Goal: Task Accomplishment & Management: Use online tool/utility

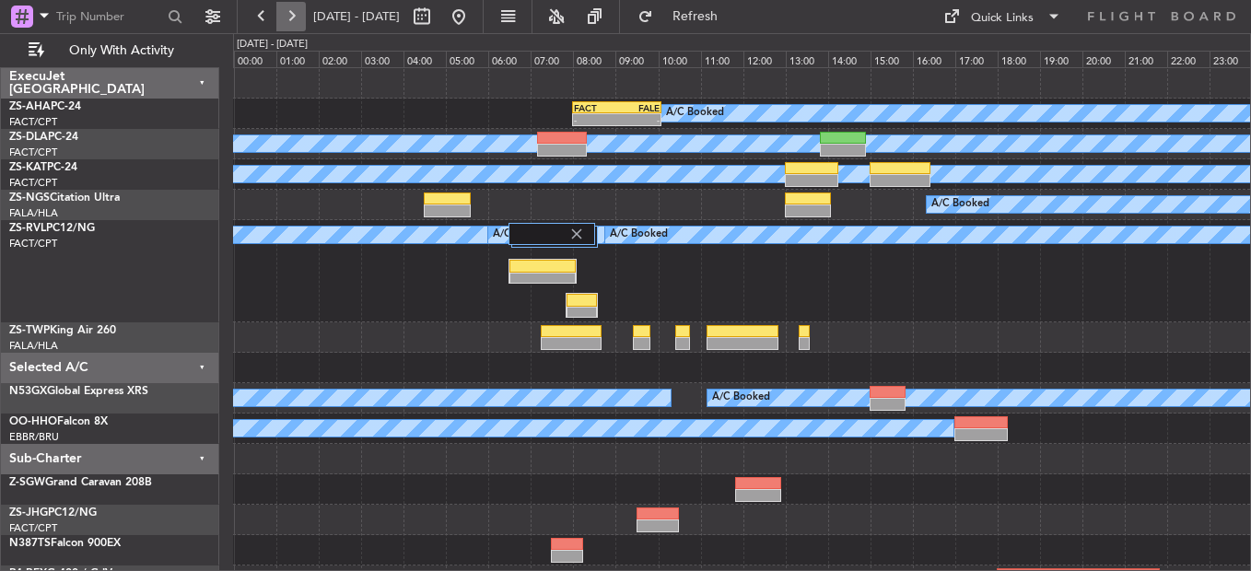
click at [299, 18] on button at bounding box center [290, 16] width 29 height 29
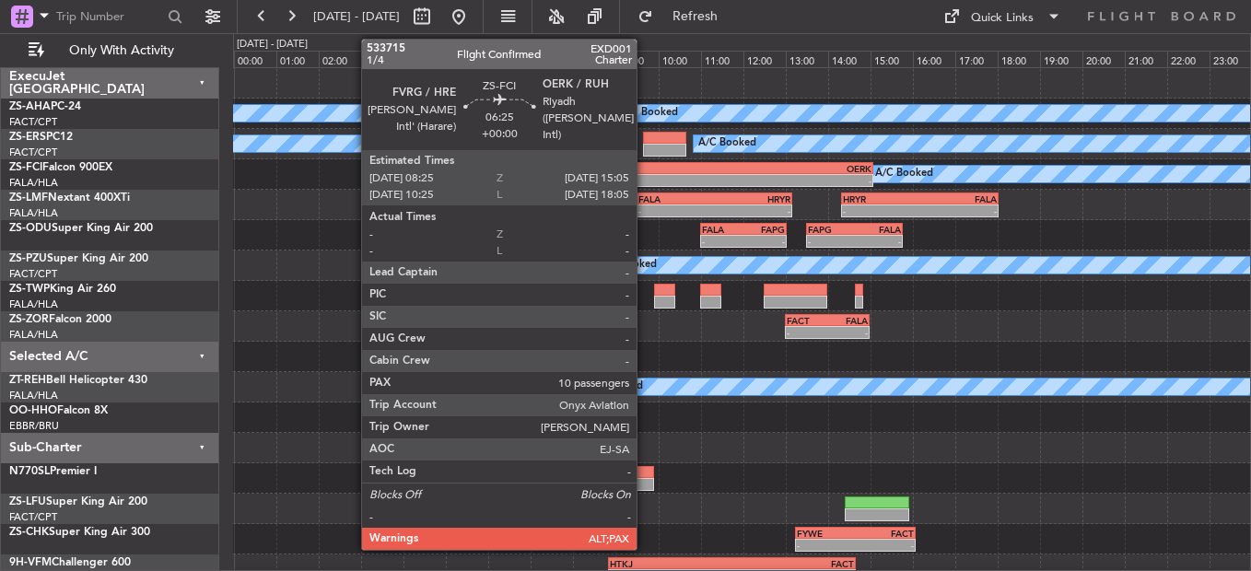
click at [645, 176] on div "-" at bounding box center [663, 180] width 140 height 11
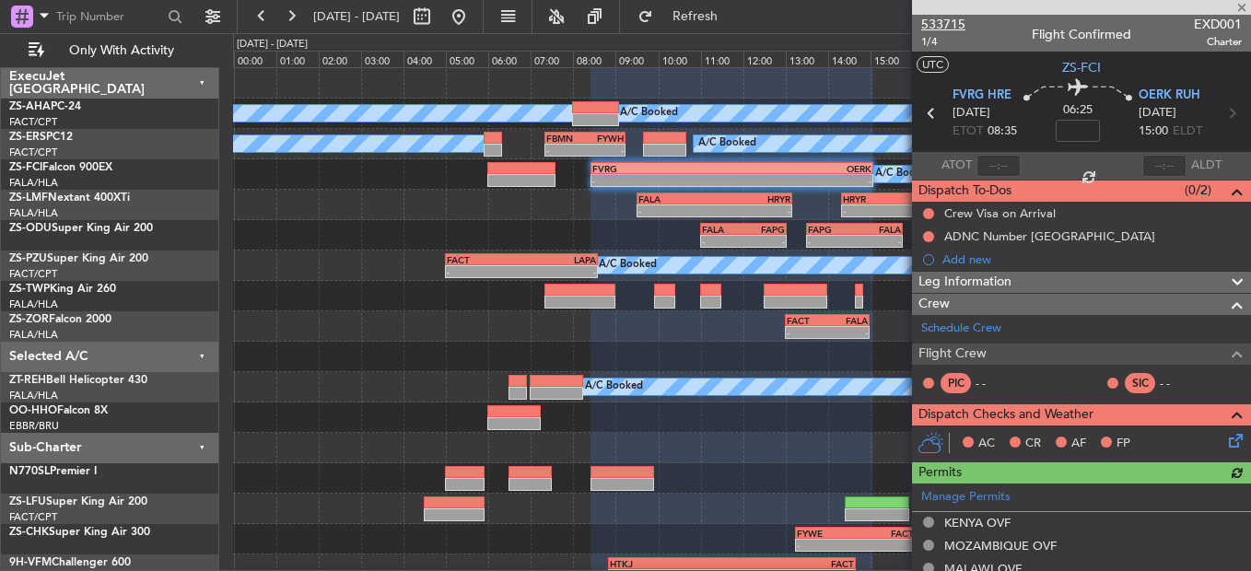
click at [928, 18] on span "533715" at bounding box center [943, 24] width 44 height 19
click at [474, 17] on button at bounding box center [458, 16] width 29 height 29
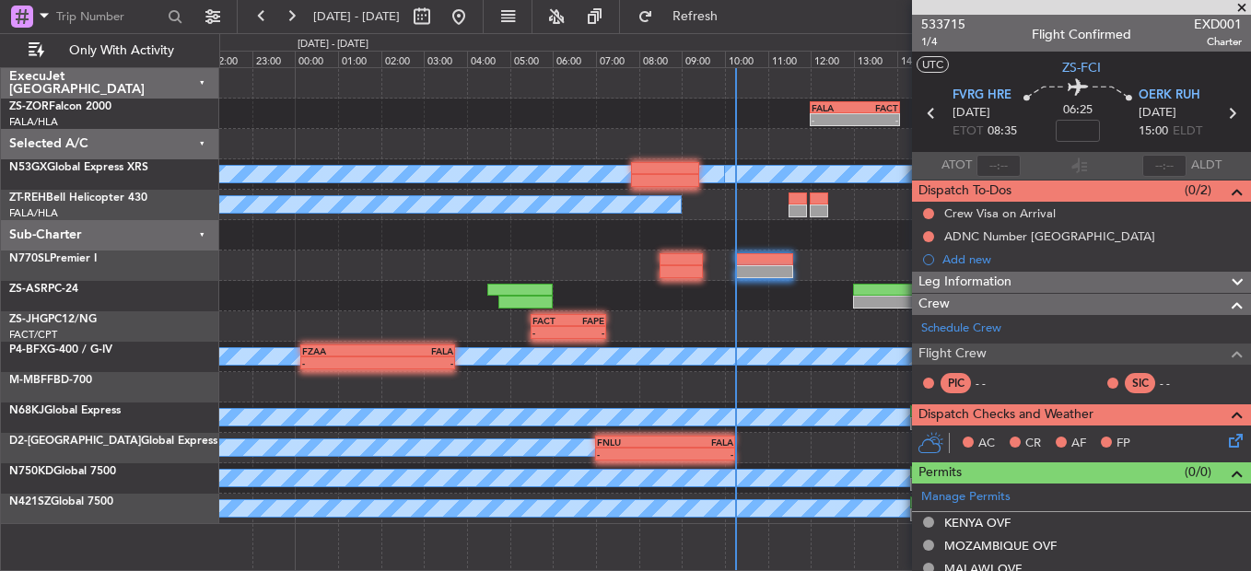
click at [1235, 6] on span at bounding box center [1242, 8] width 18 height 17
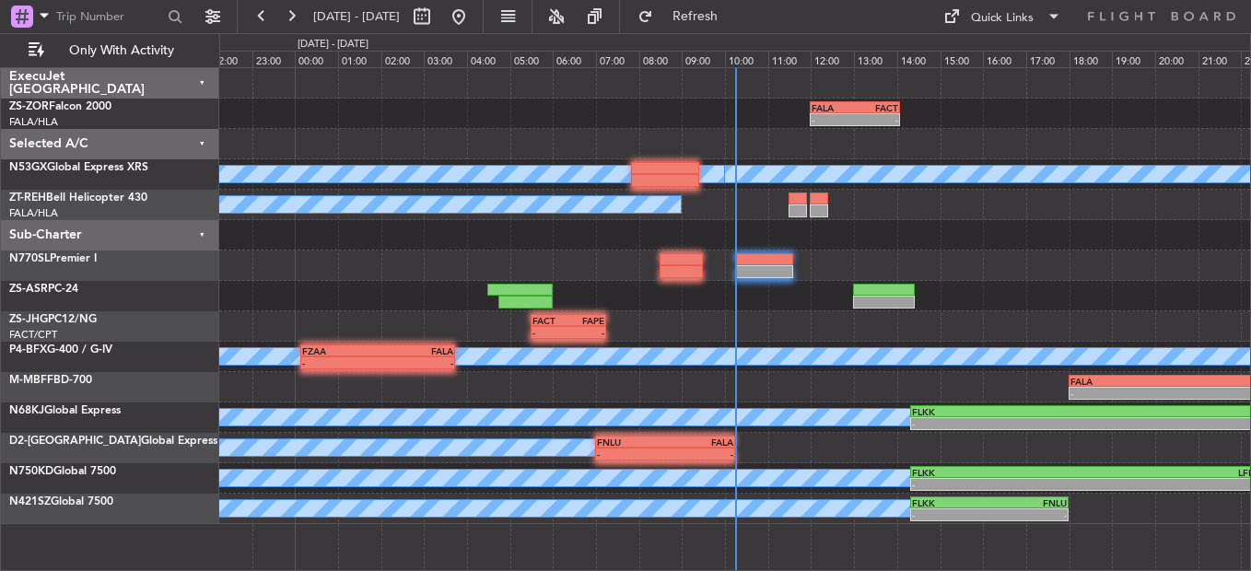
type input "0"
click at [437, 24] on button at bounding box center [421, 16] width 29 height 29
select select "8"
select select "2025"
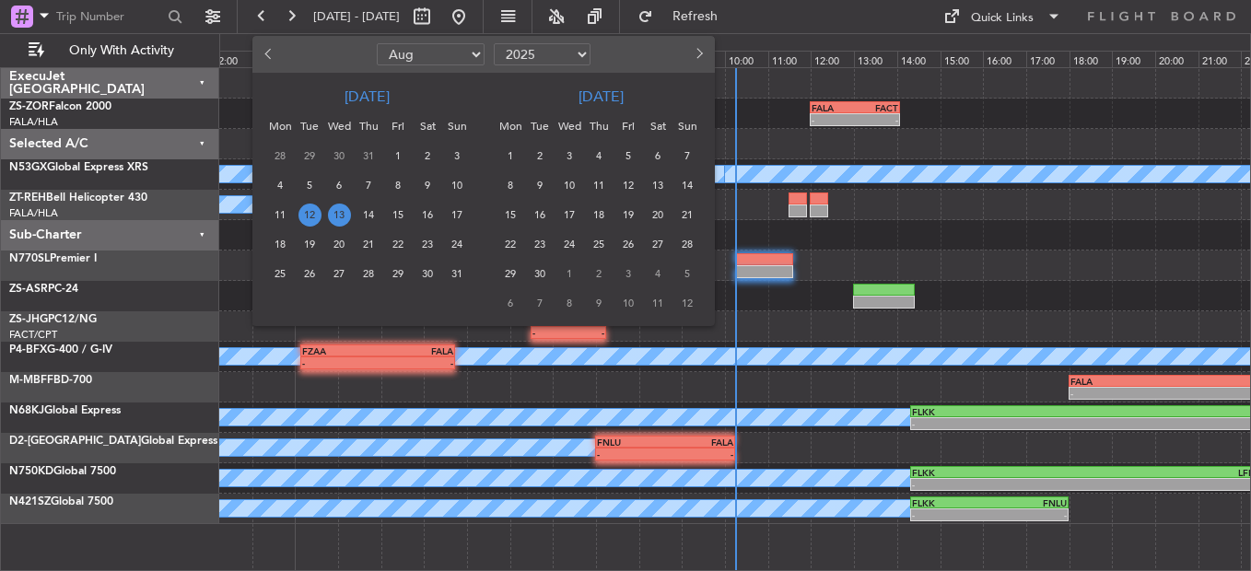
click at [342, 206] on span "13" at bounding box center [339, 215] width 23 height 23
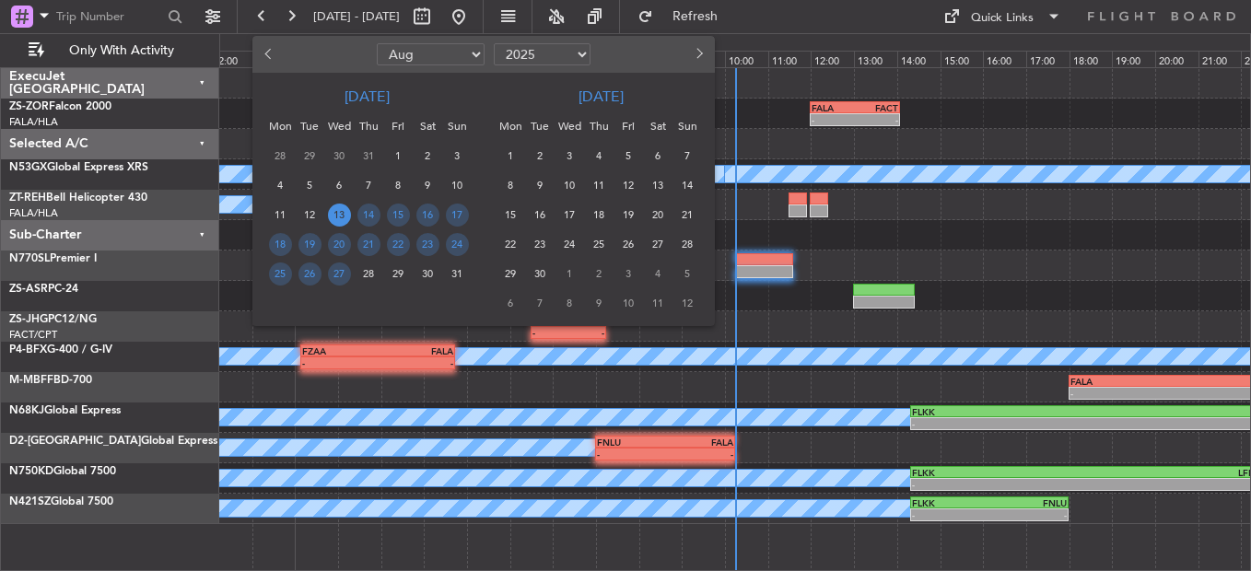
click at [342, 206] on span "13" at bounding box center [339, 215] width 23 height 23
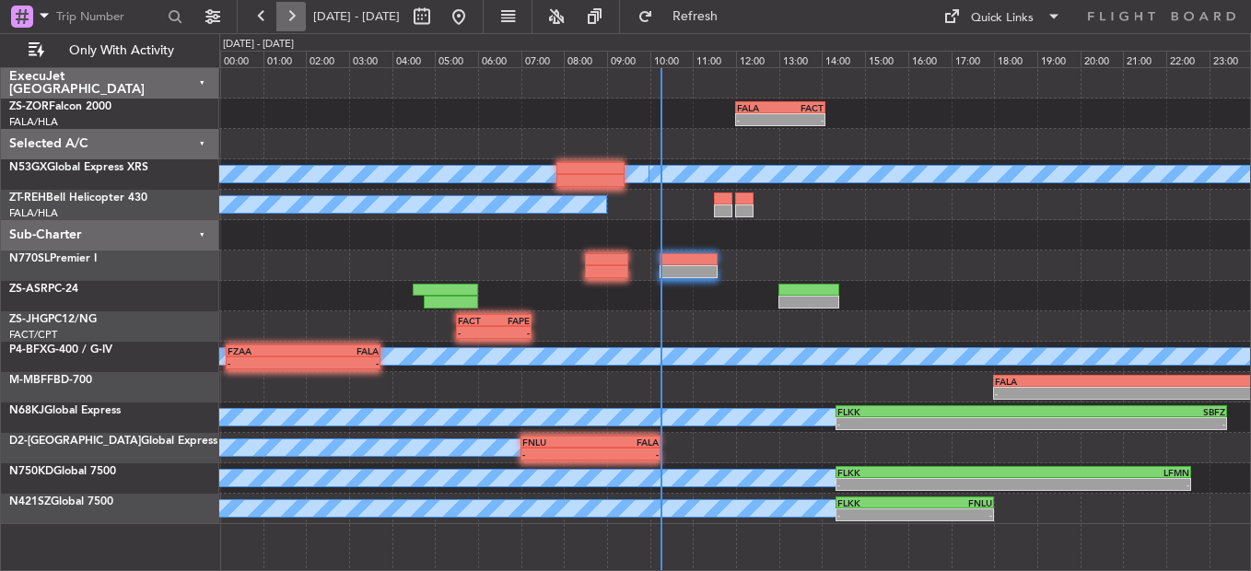
drag, startPoint x: 342, startPoint y: 206, endPoint x: 291, endPoint y: 18, distance: 195.6
click at [291, 18] on button at bounding box center [290, 16] width 29 height 29
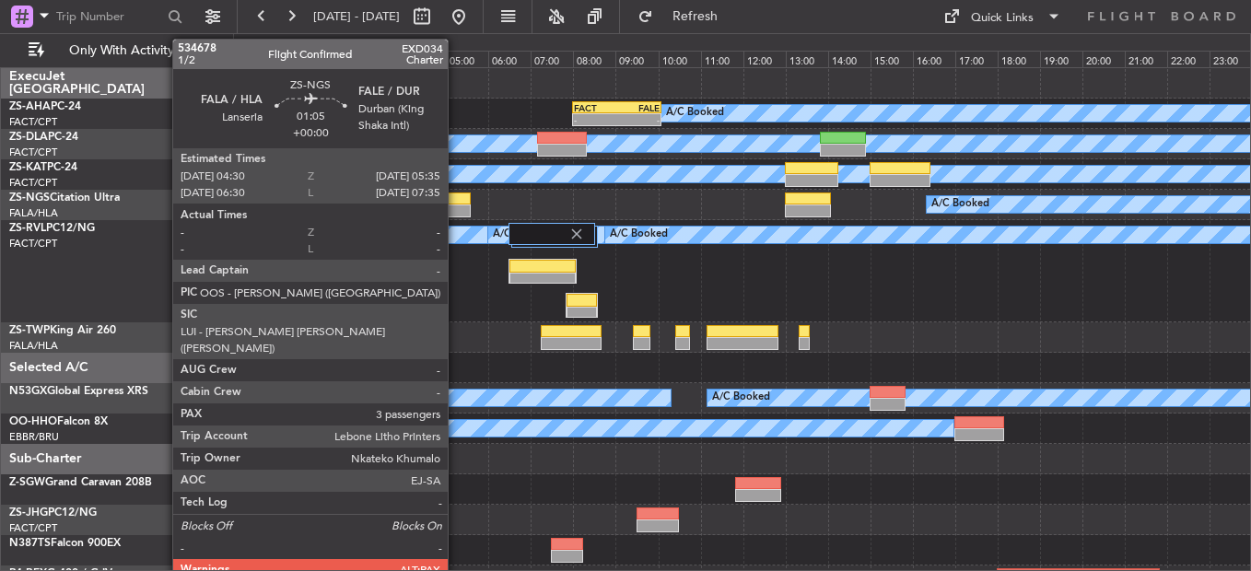
click at [456, 202] on div at bounding box center [447, 199] width 46 height 13
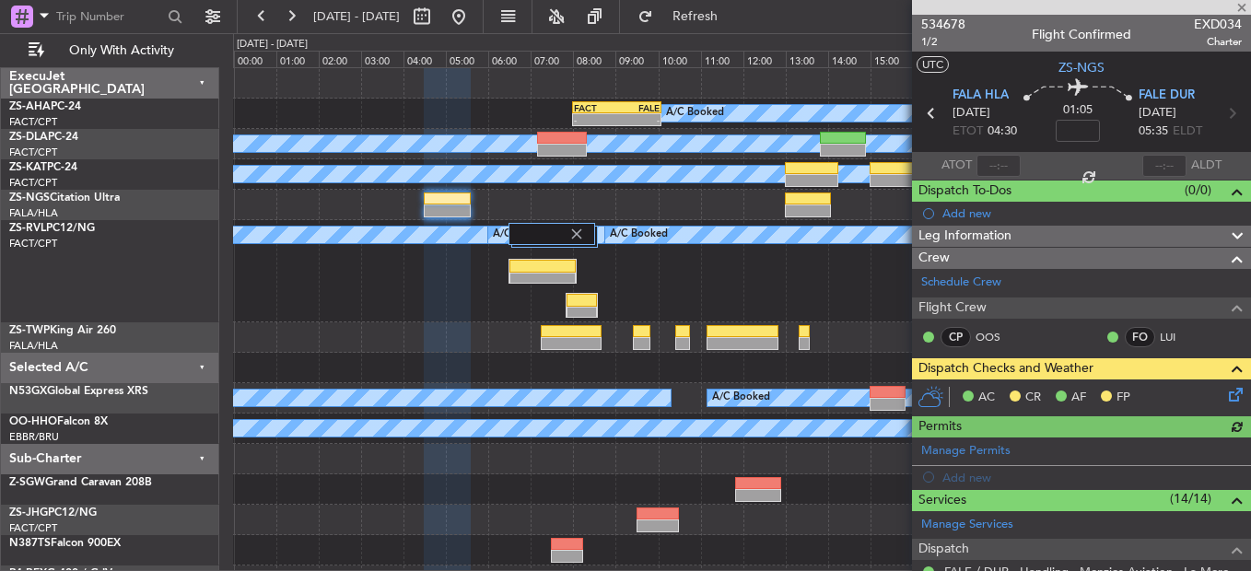
click at [1226, 386] on icon at bounding box center [1233, 391] width 15 height 15
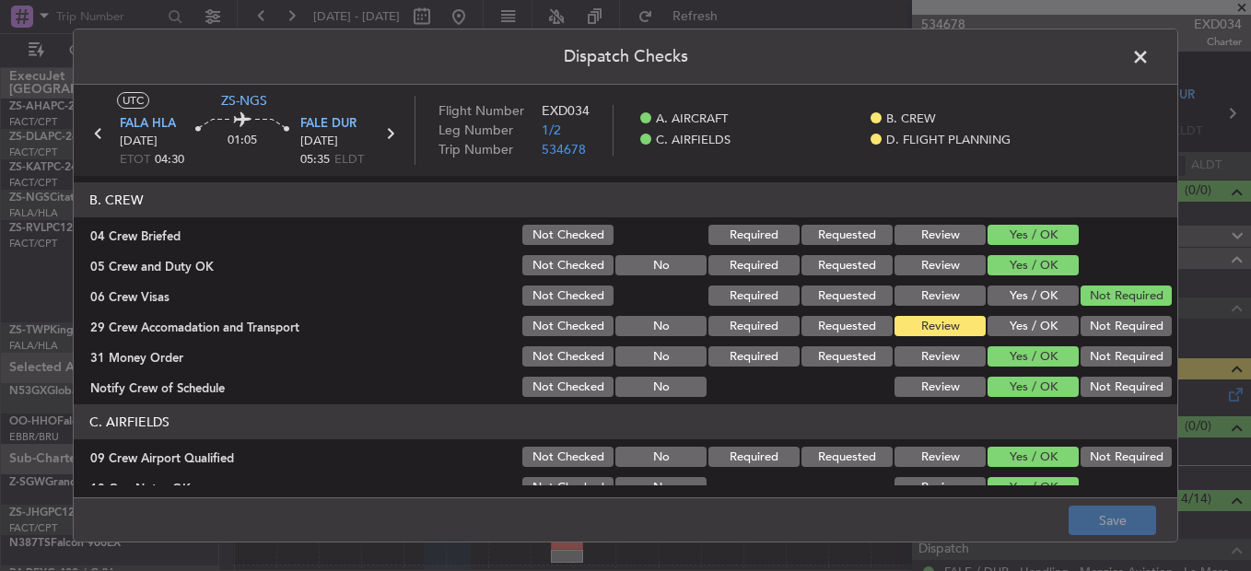
scroll to position [184, 0]
click at [1030, 333] on button "Yes / OK" at bounding box center [1033, 327] width 91 height 20
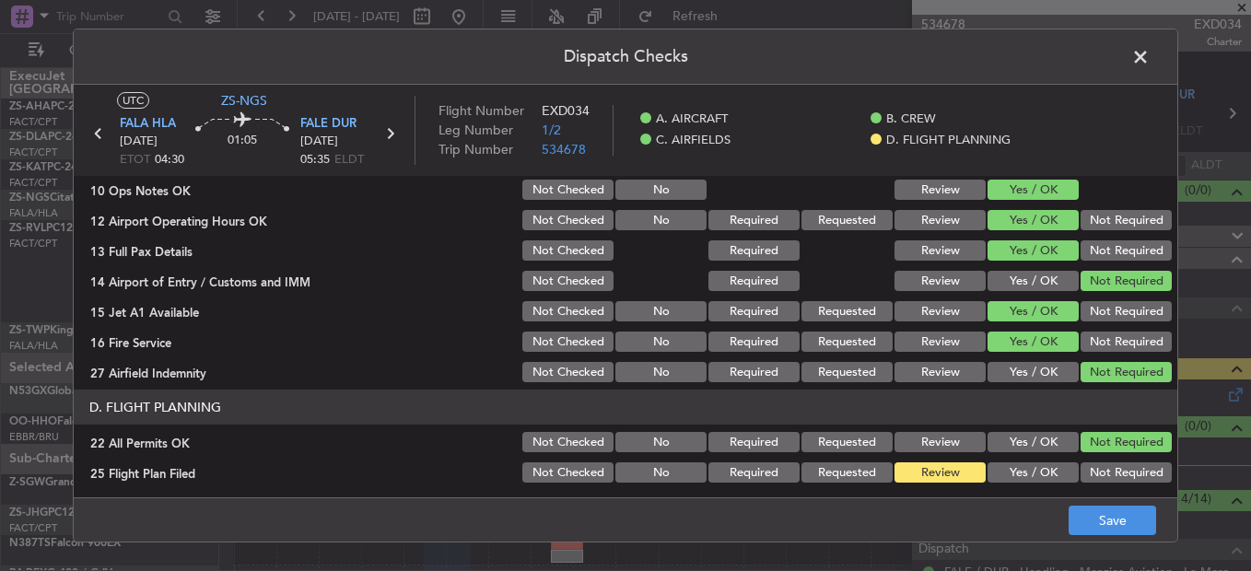
scroll to position [518, 0]
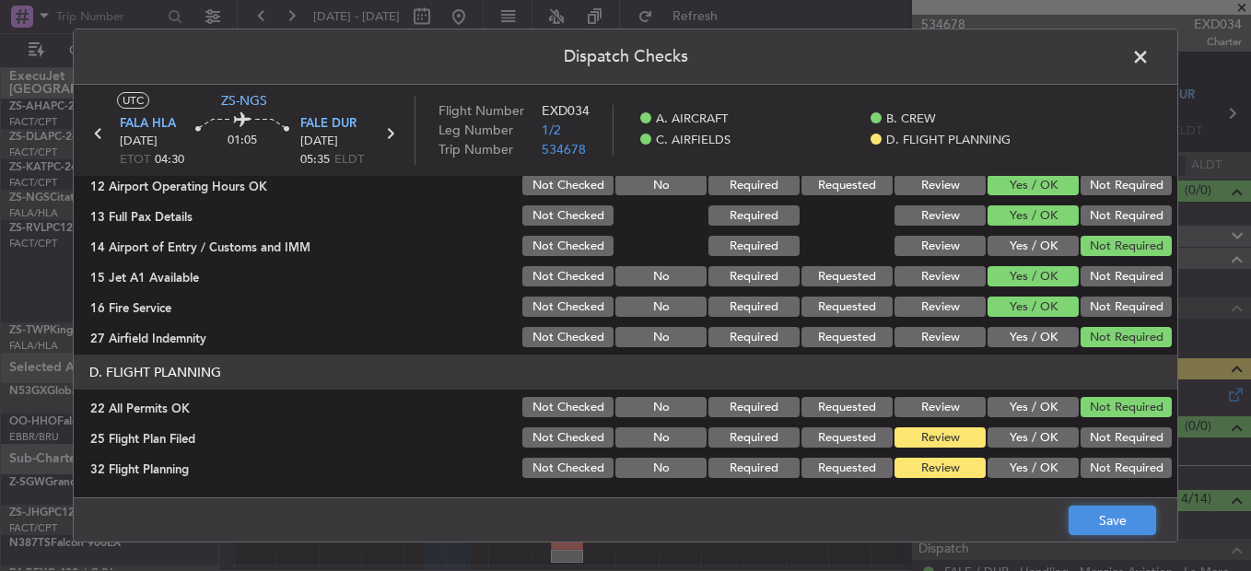
click at [1107, 525] on button "Save" at bounding box center [1113, 520] width 88 height 29
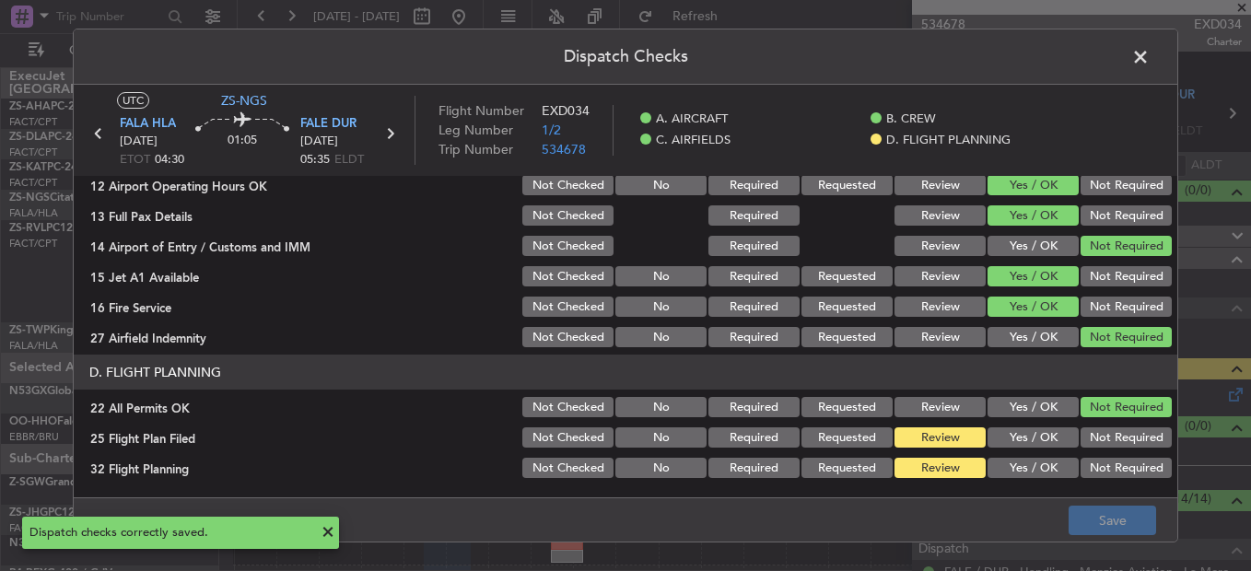
click at [1150, 67] on span at bounding box center [1150, 61] width 0 height 37
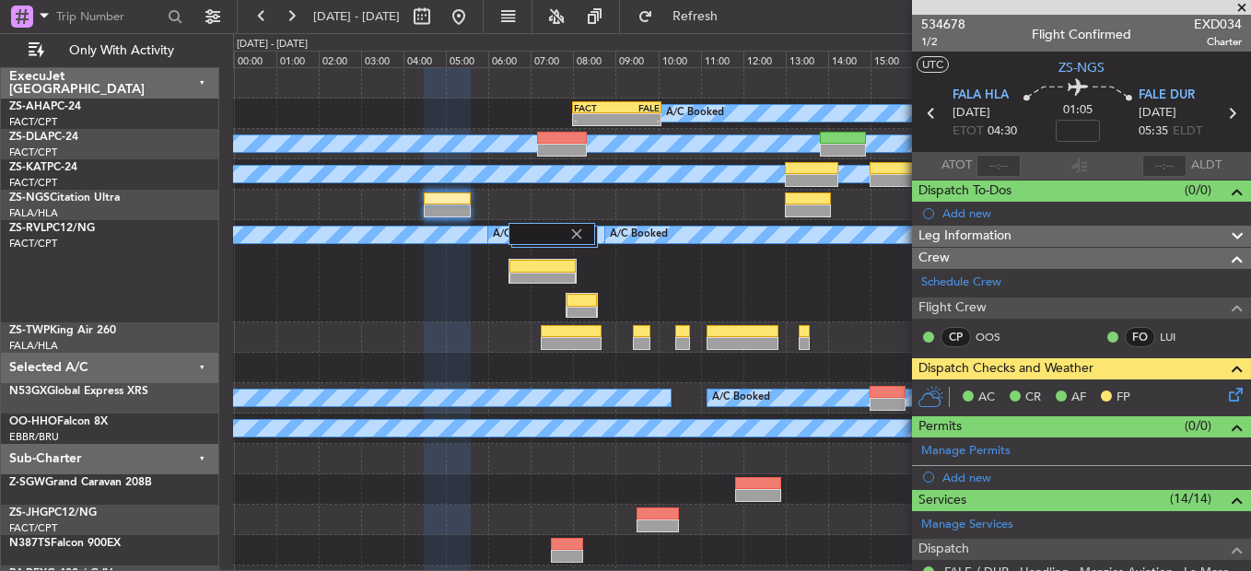
click at [1237, 12] on span at bounding box center [1242, 8] width 18 height 17
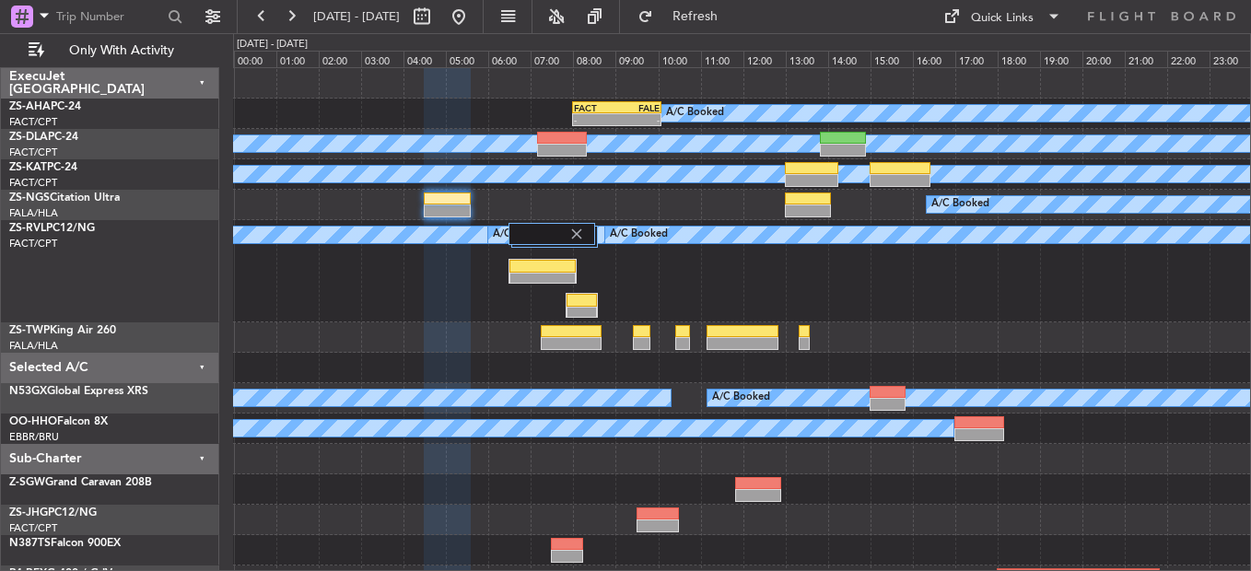
type input "0"
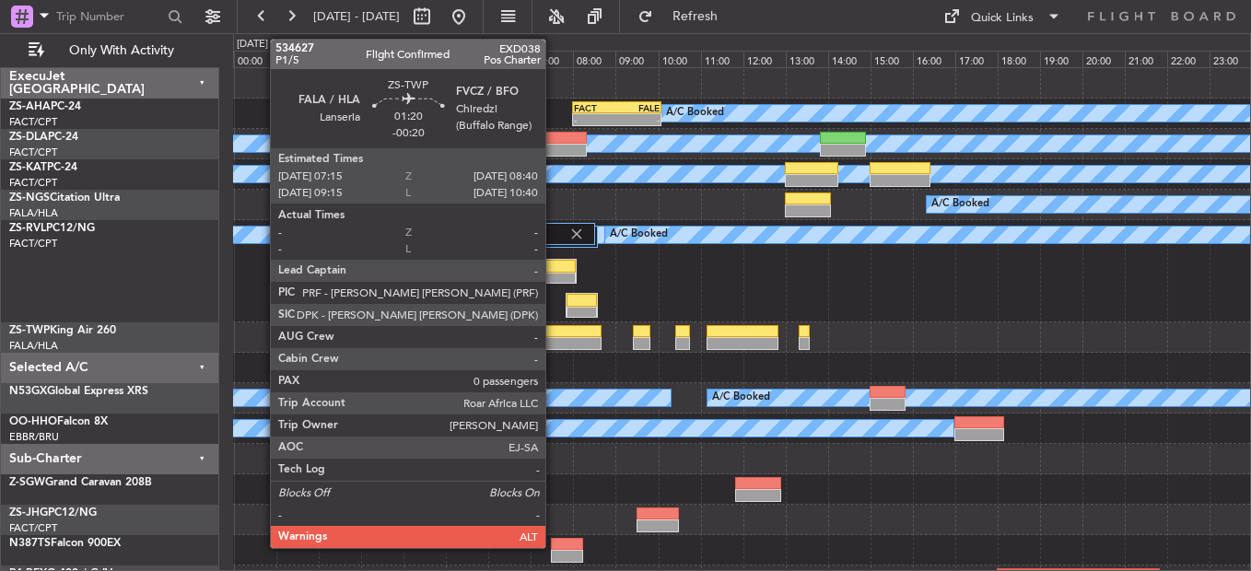
click at [554, 345] on div at bounding box center [571, 343] width 61 height 13
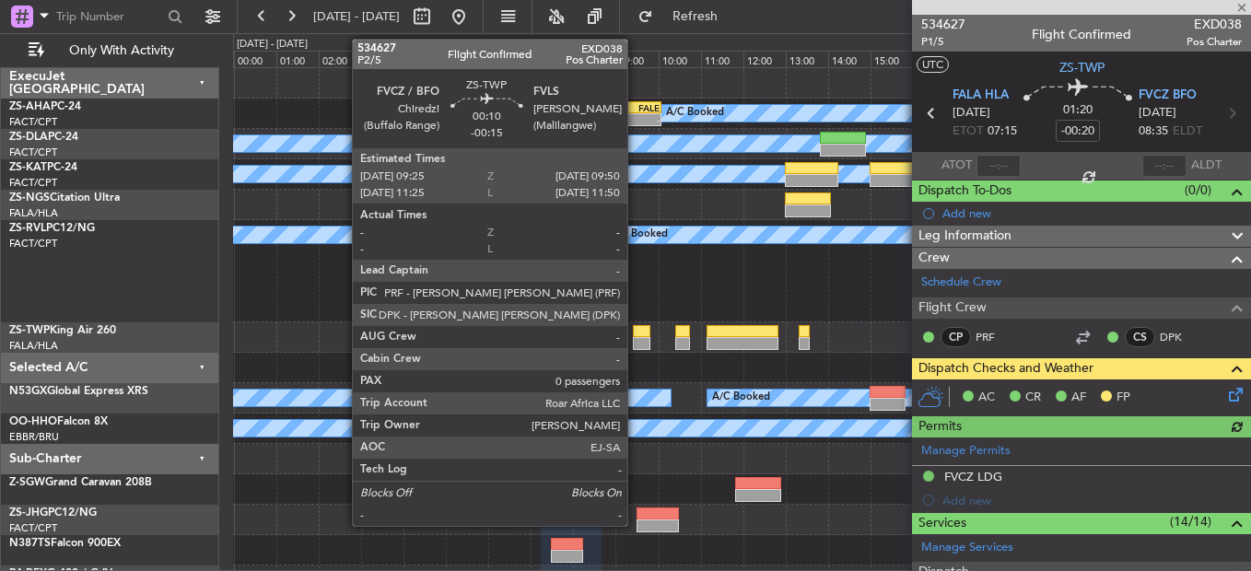
click at [636, 336] on div at bounding box center [642, 331] width 18 height 13
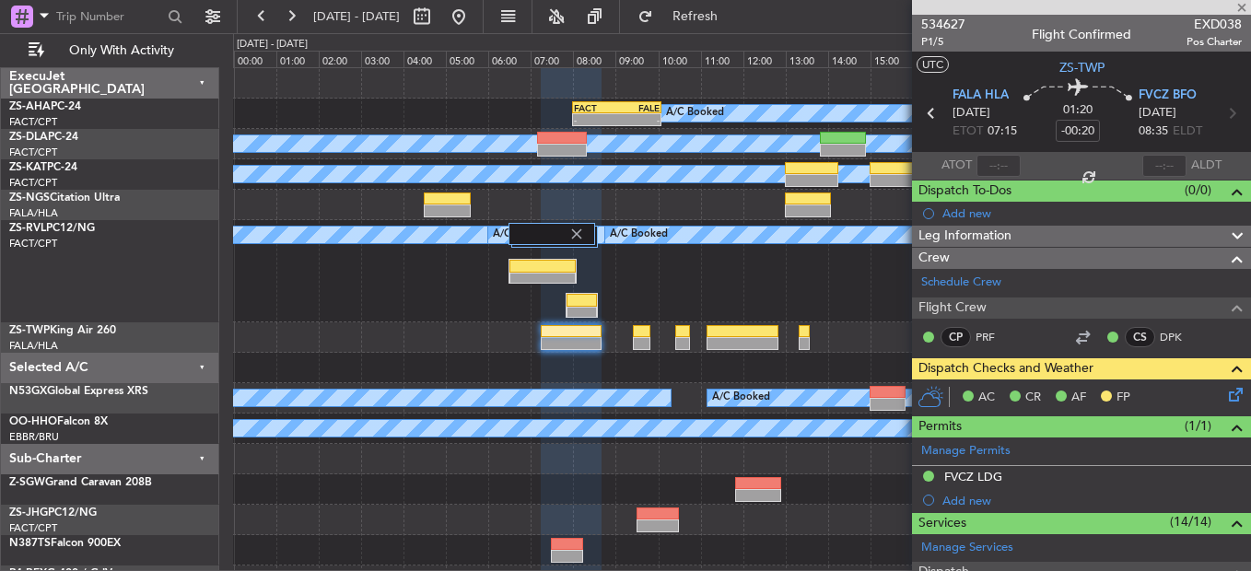
type input "-00:15"
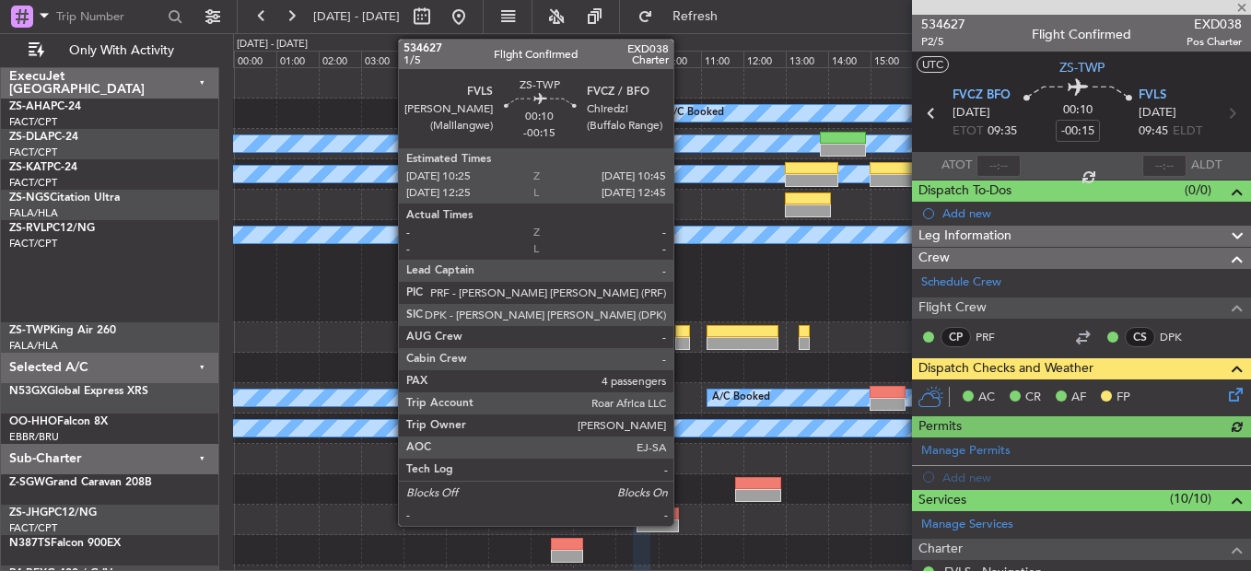
click at [682, 342] on div at bounding box center [682, 343] width 15 height 13
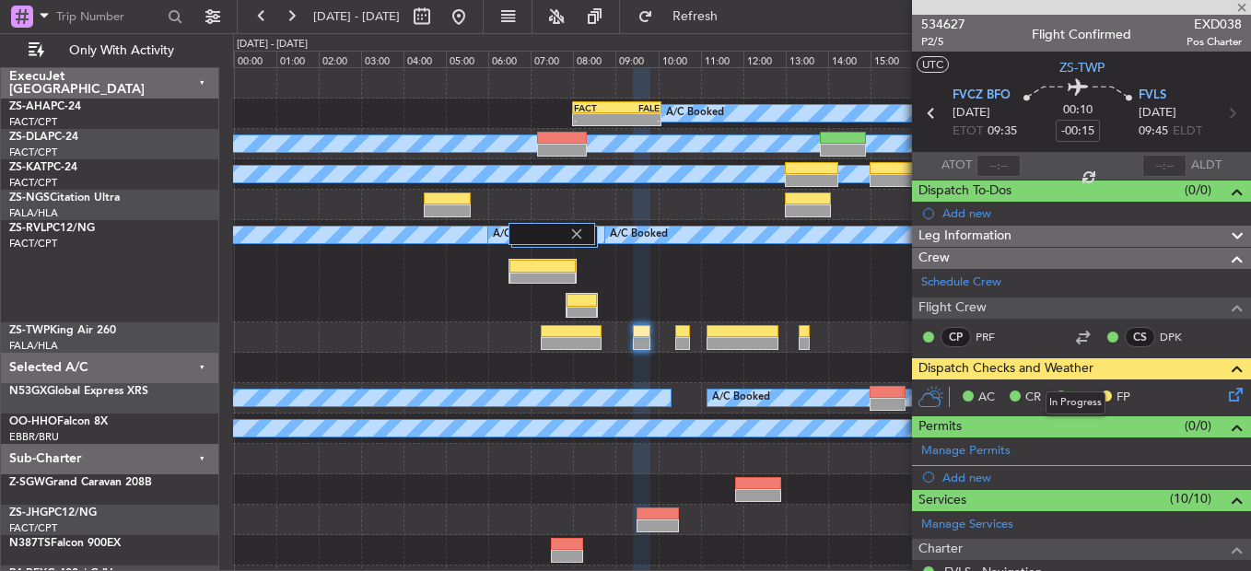
type input "4"
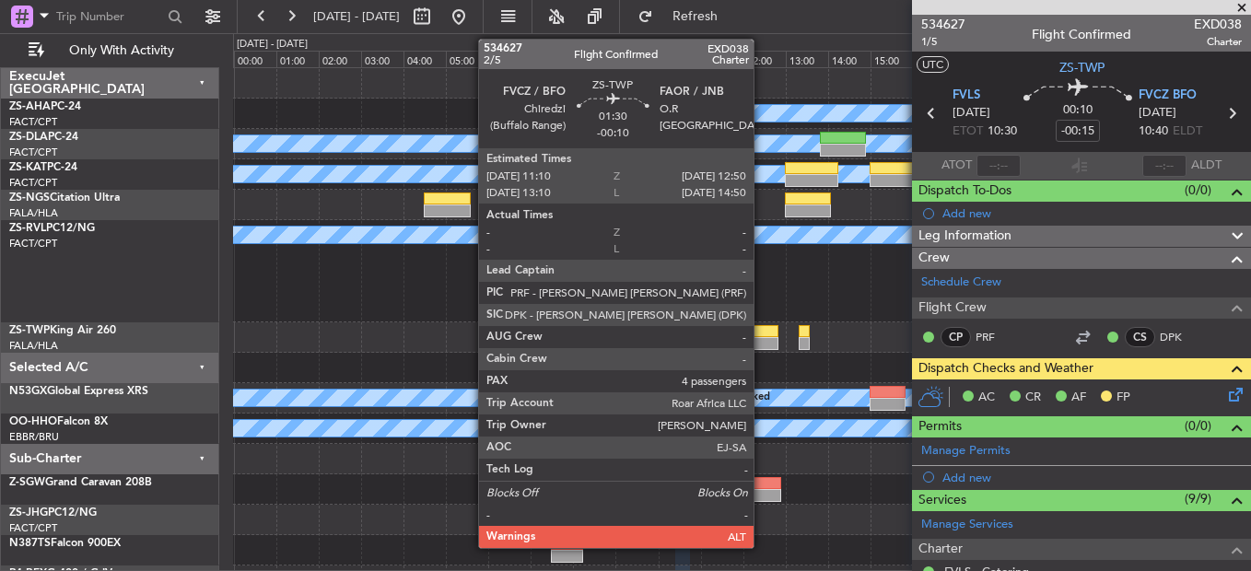
click at [762, 346] on div at bounding box center [742, 343] width 71 height 13
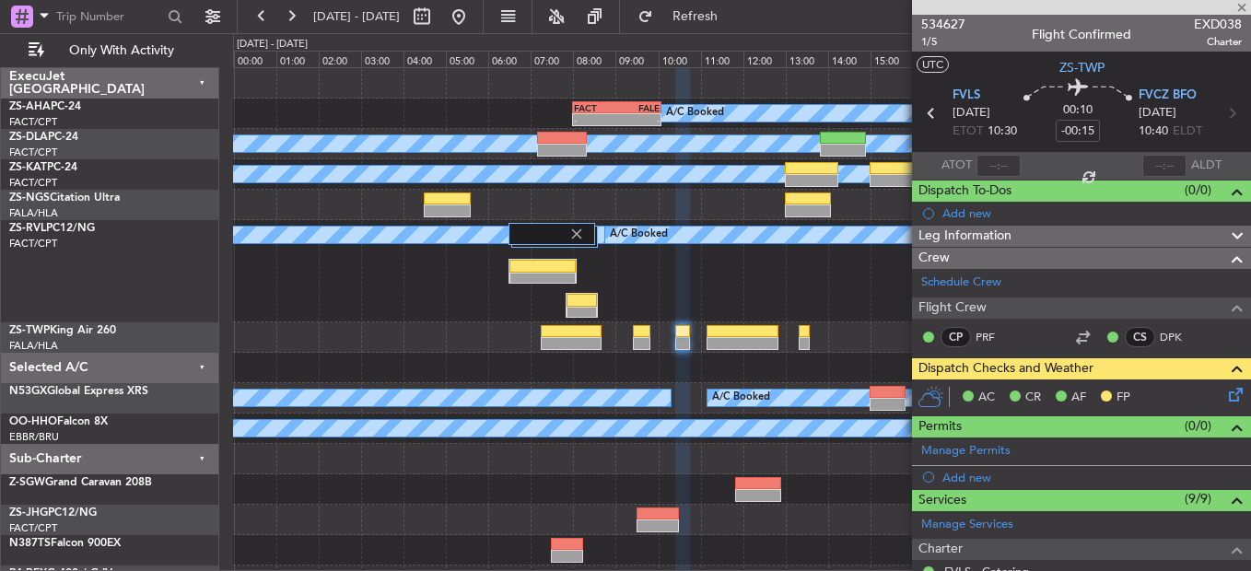
type input "-00:10"
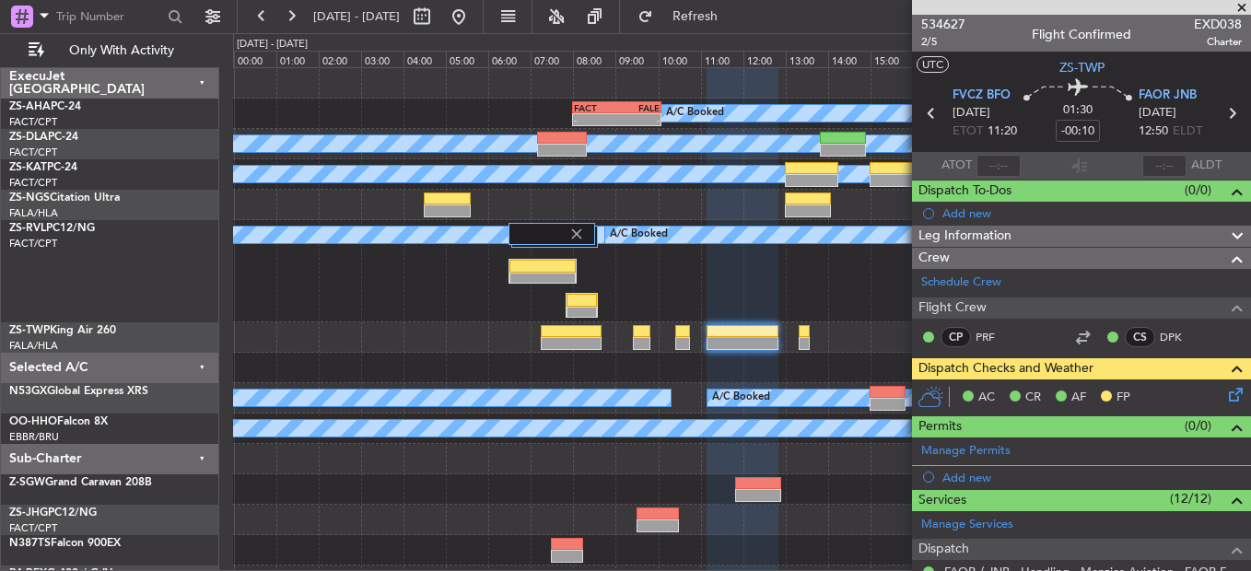
click at [1236, 1] on span at bounding box center [1242, 8] width 18 height 17
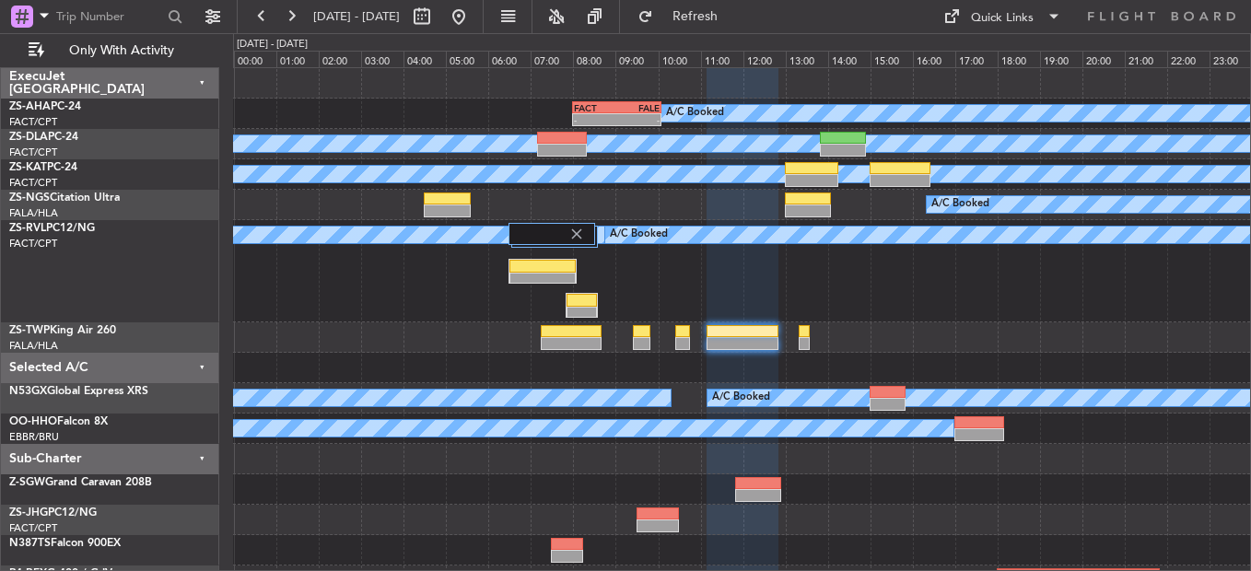
type input "0"
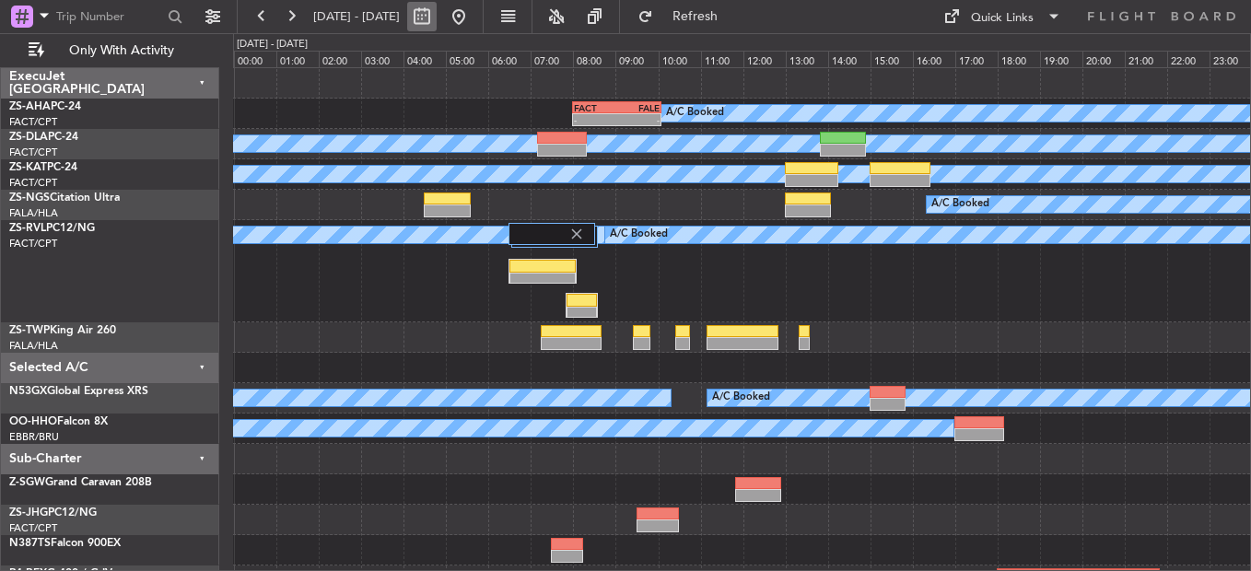
click at [437, 6] on button at bounding box center [421, 16] width 29 height 29
select select "8"
select select "2025"
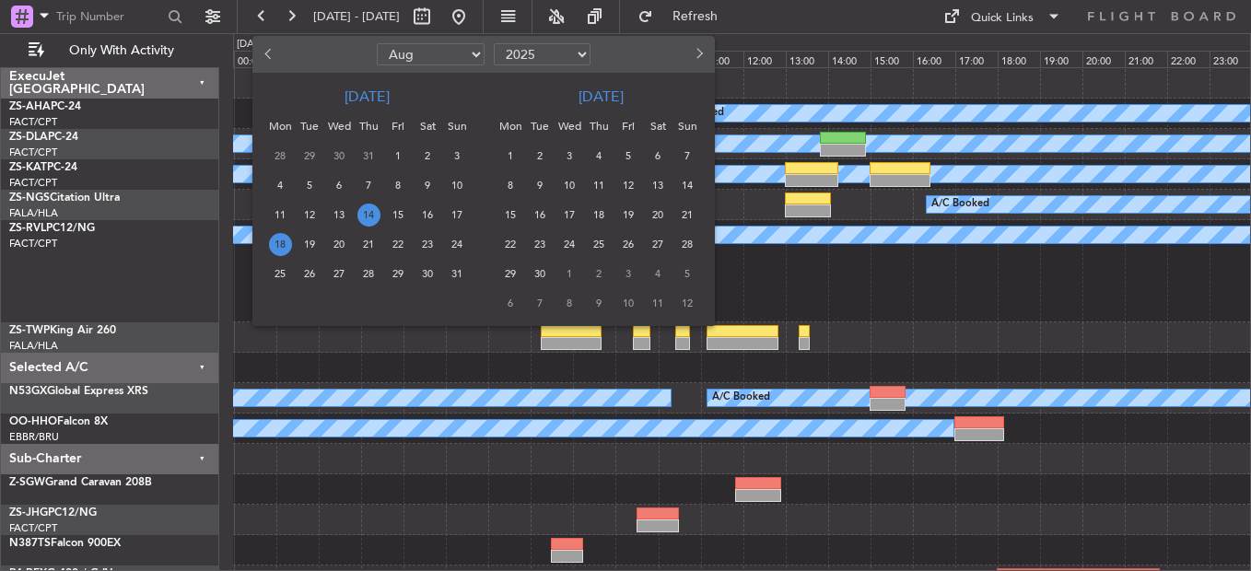
click at [283, 247] on span "18" at bounding box center [280, 244] width 23 height 23
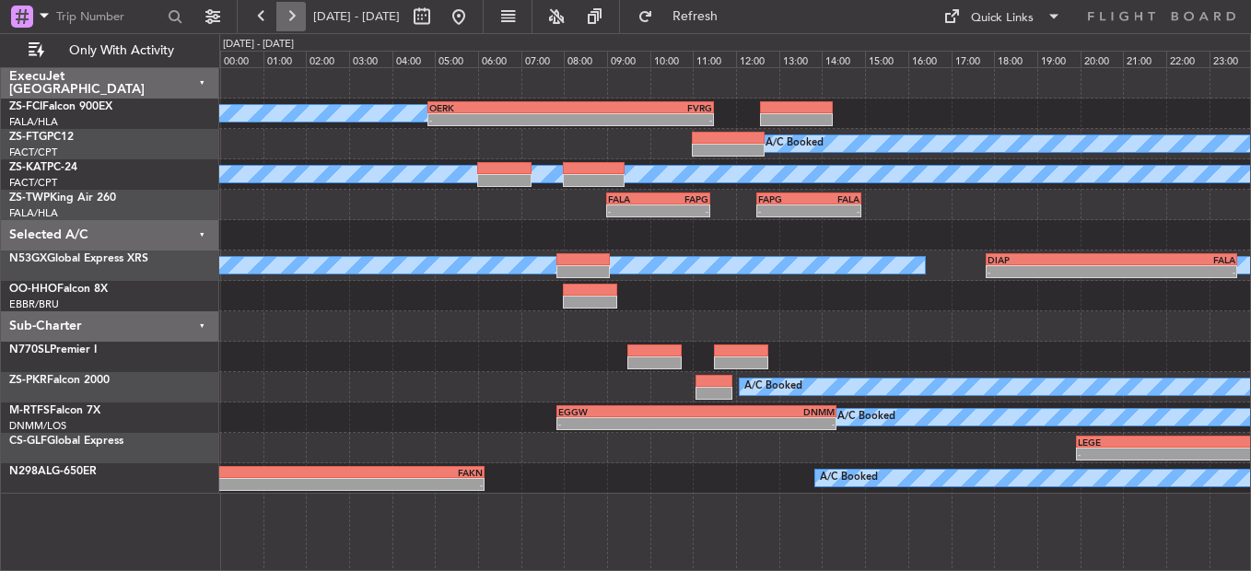
click at [279, 13] on button at bounding box center [290, 16] width 29 height 29
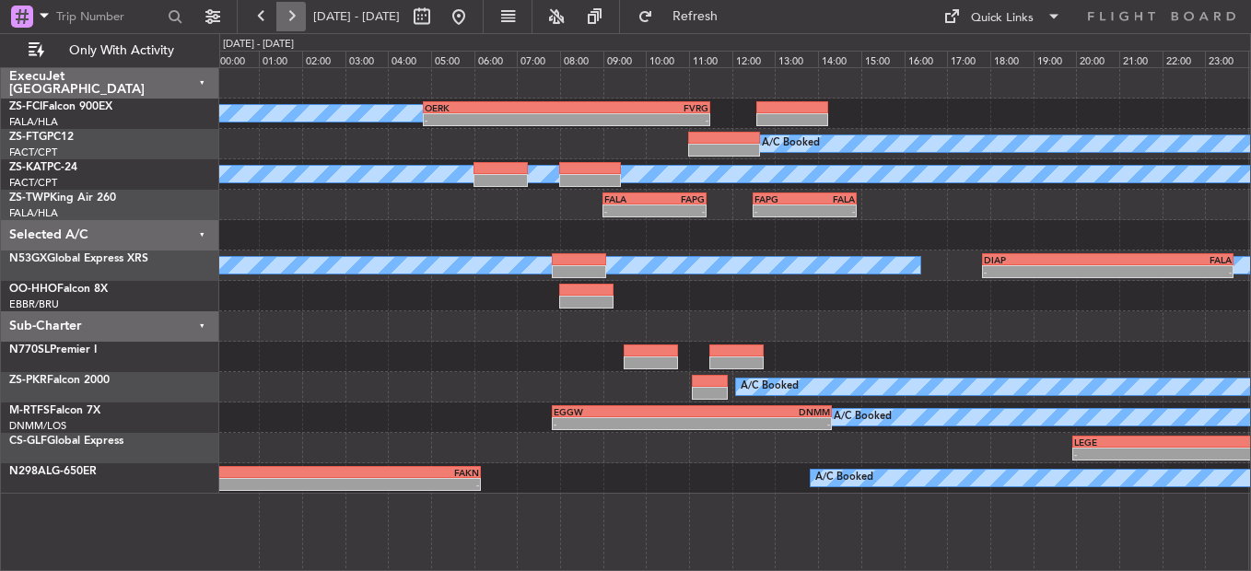
click at [279, 13] on button at bounding box center [290, 16] width 29 height 29
click at [281, 16] on button at bounding box center [290, 16] width 29 height 29
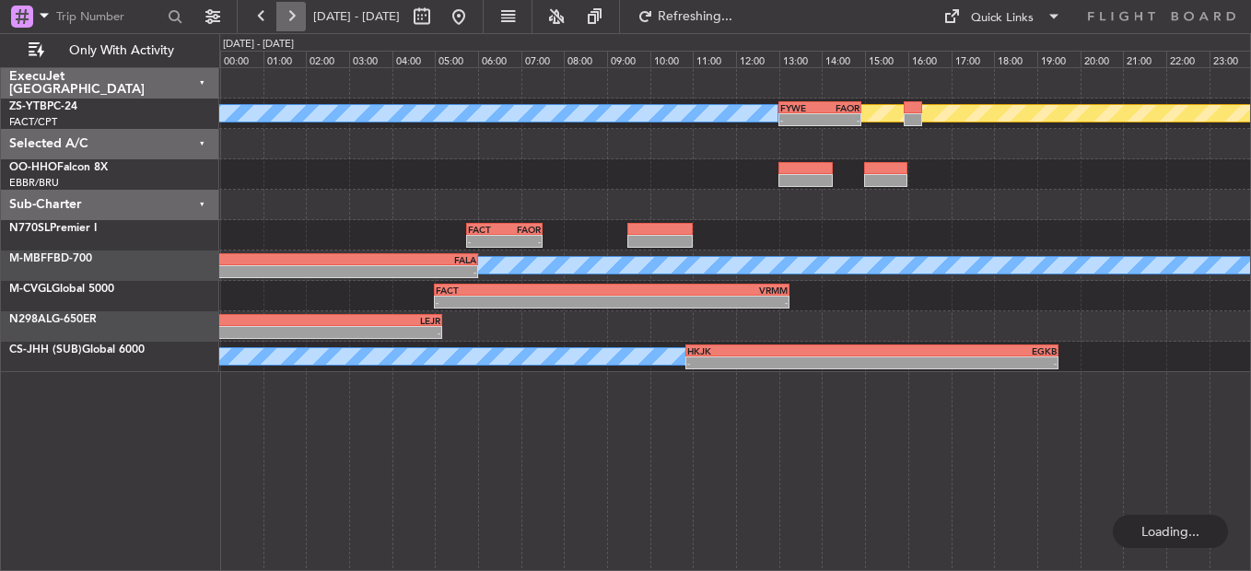
click at [297, 17] on button at bounding box center [290, 16] width 29 height 29
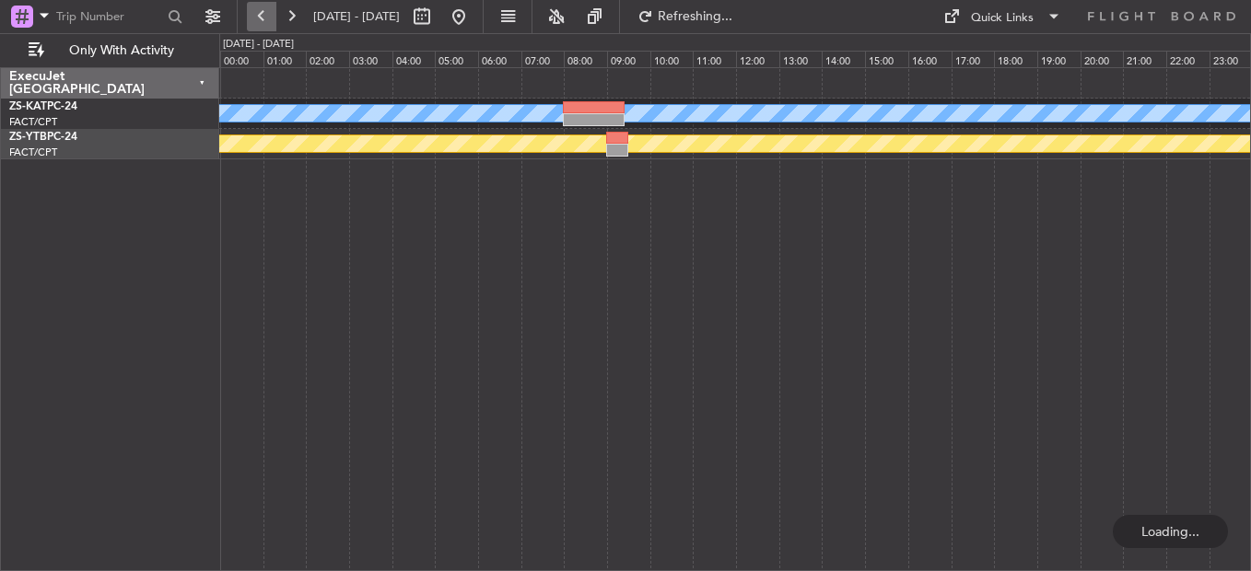
click at [262, 10] on button at bounding box center [261, 16] width 29 height 29
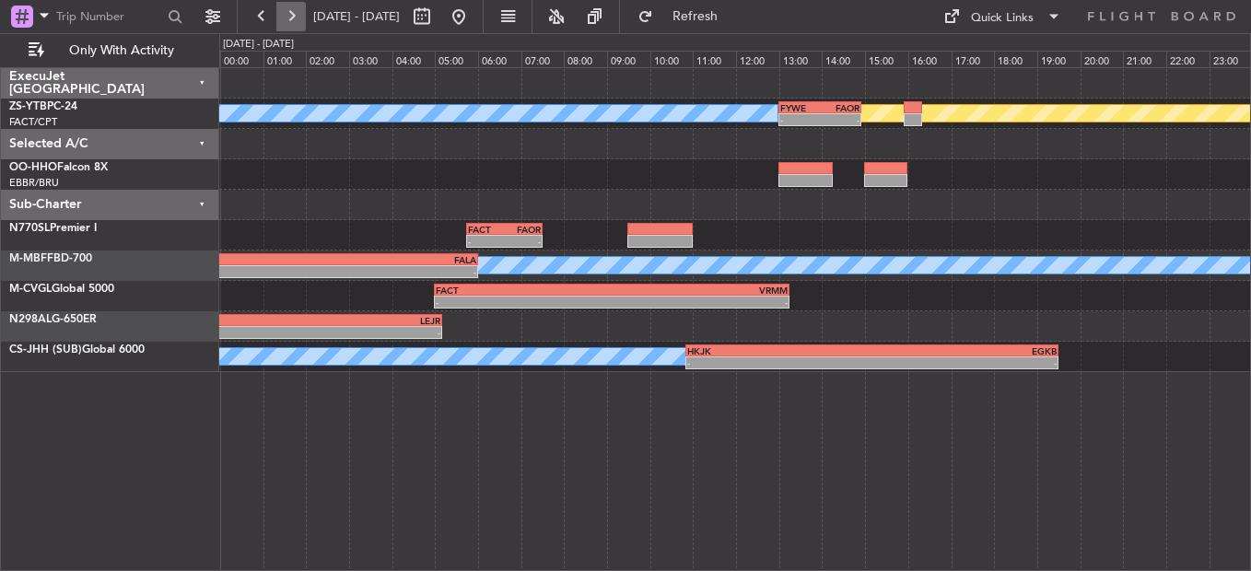
click at [295, 20] on button at bounding box center [290, 16] width 29 height 29
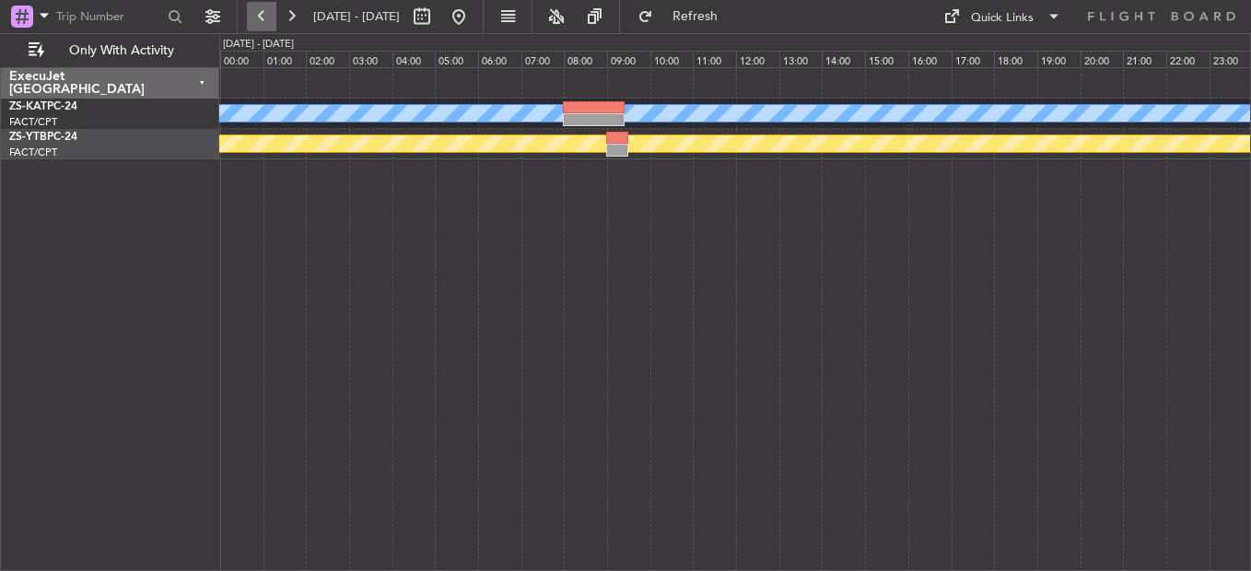
click at [261, 16] on button at bounding box center [261, 16] width 29 height 29
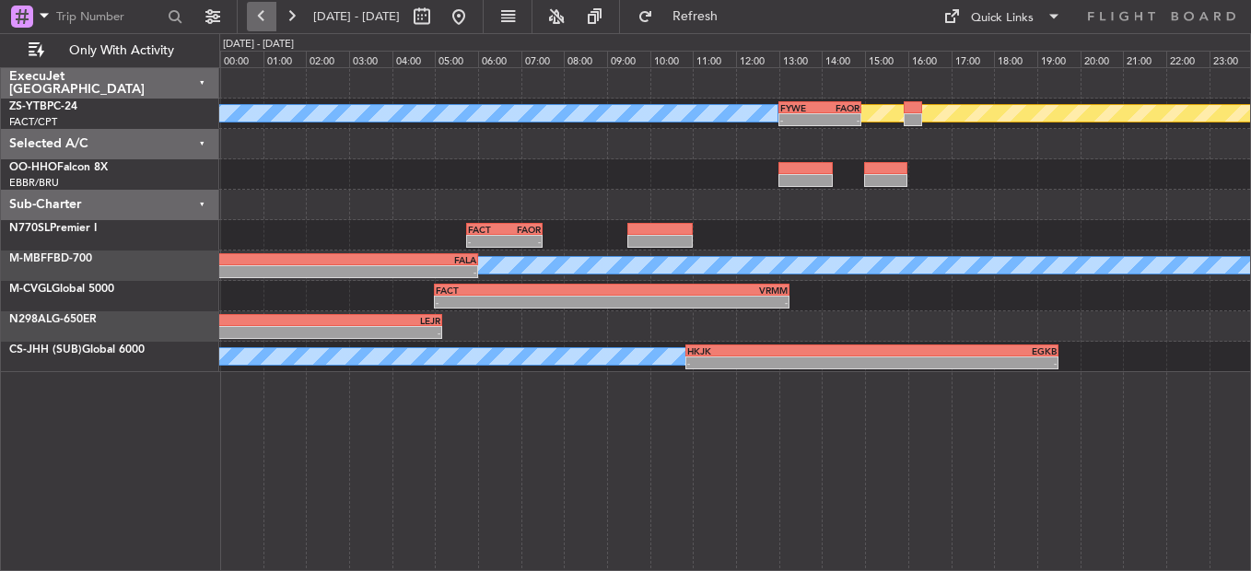
click at [260, 15] on button at bounding box center [261, 16] width 29 height 29
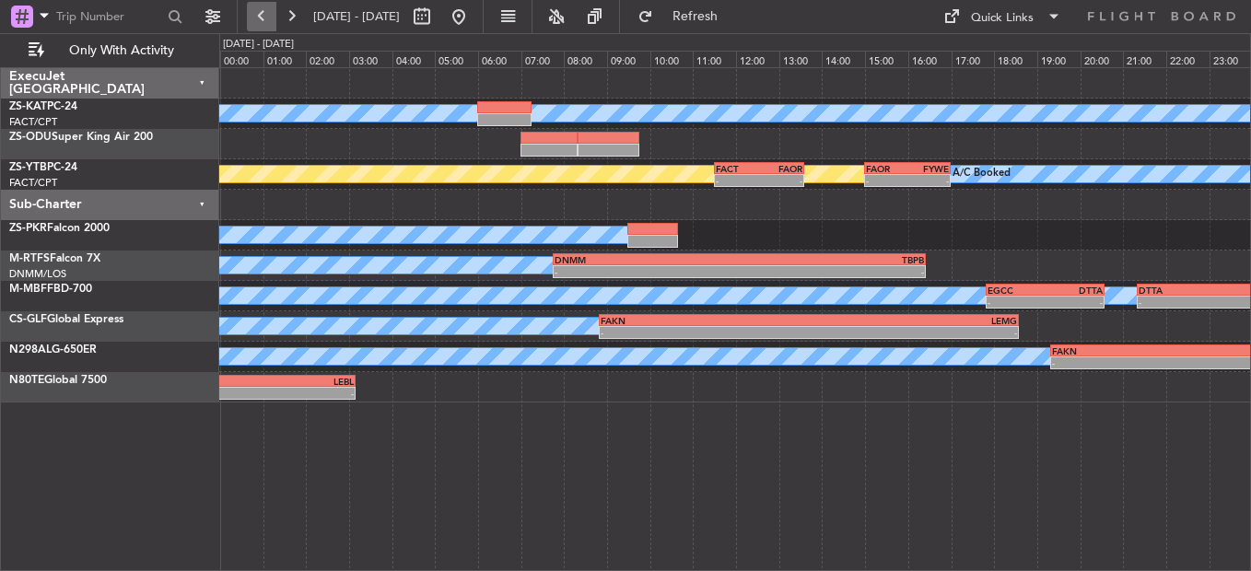
click at [260, 15] on button at bounding box center [261, 16] width 29 height 29
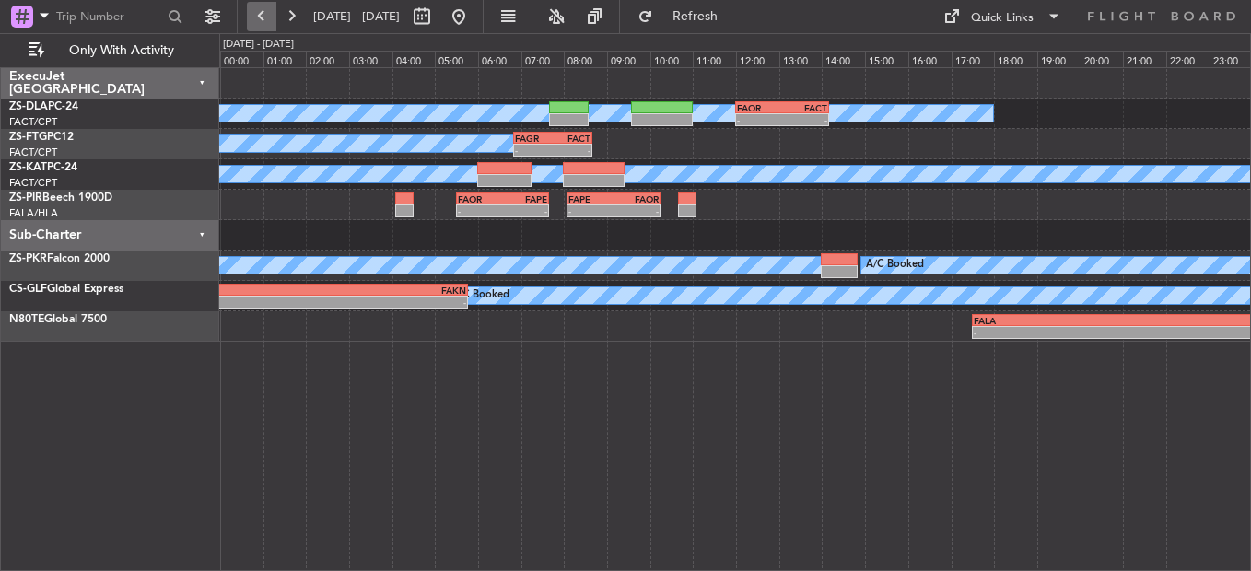
click at [263, 18] on button at bounding box center [261, 16] width 29 height 29
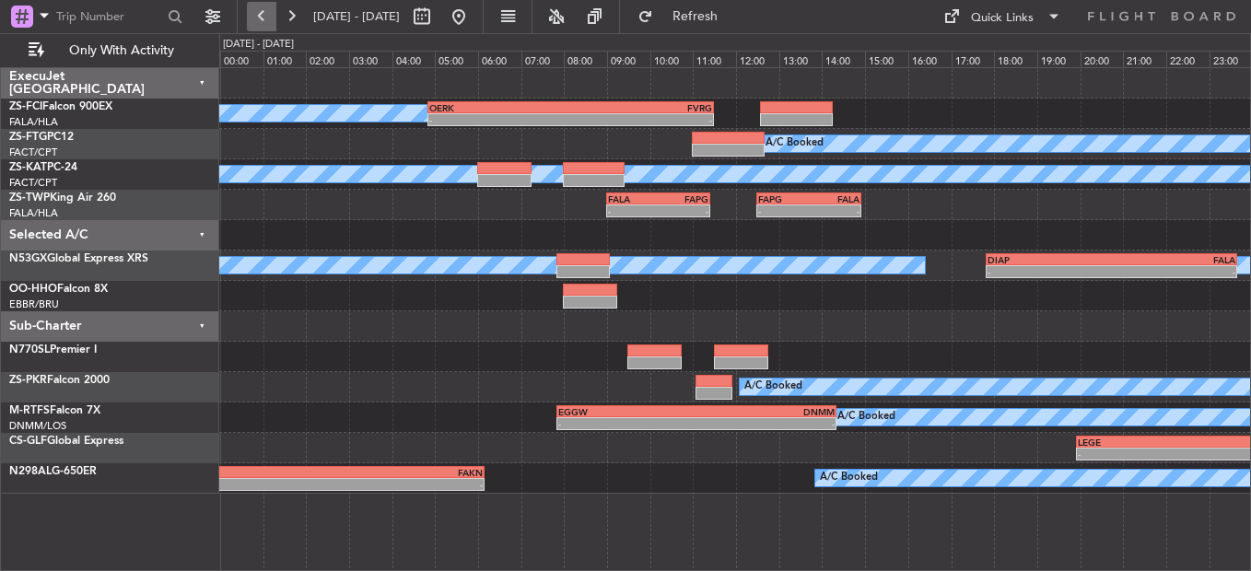
click at [263, 8] on button at bounding box center [261, 16] width 29 height 29
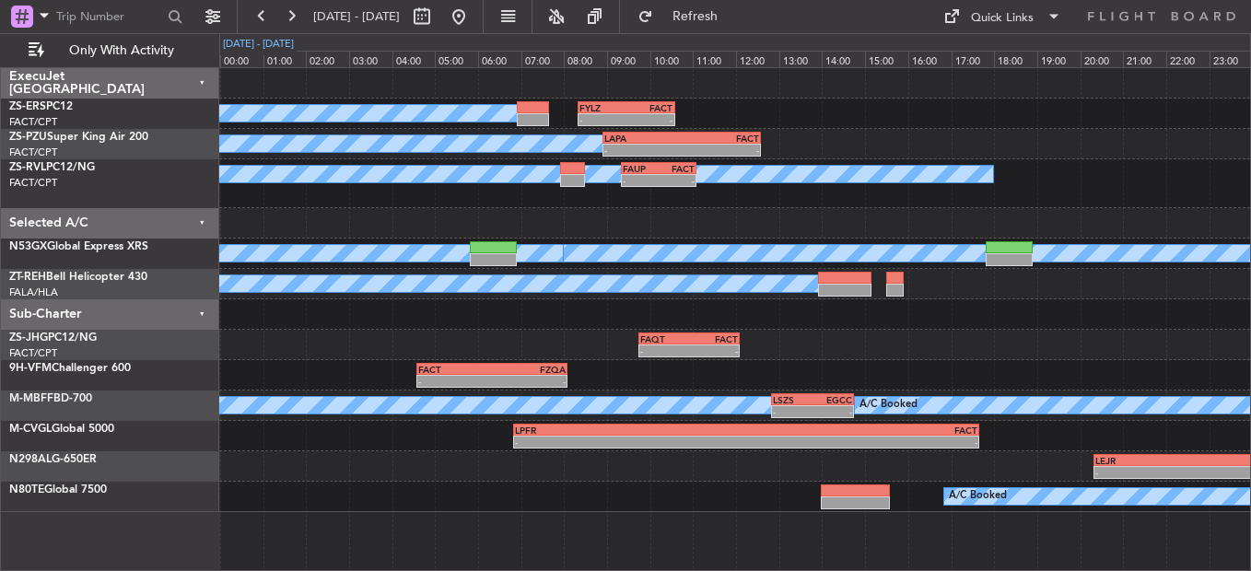
click at [256, 65] on div "0 0 00:00 01:00 02:00 03:00 04:00 05:00 06:00 [DATE] - [DATE] 07:00 08:00 09:00…" at bounding box center [735, 50] width 1030 height 33
click at [271, 18] on button at bounding box center [261, 16] width 29 height 29
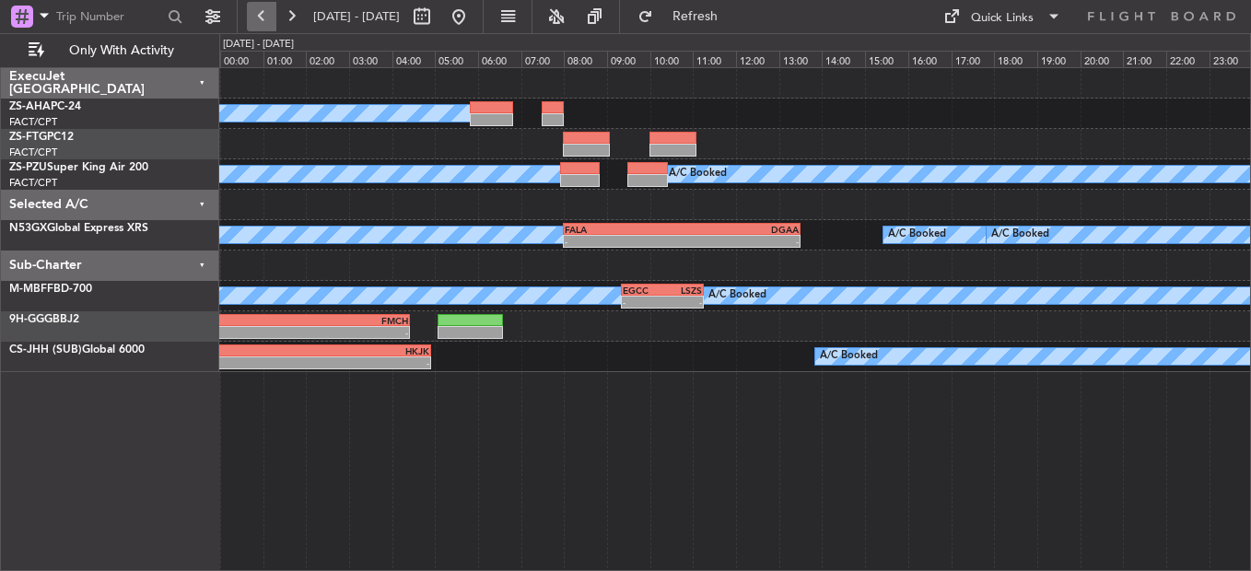
click at [270, 22] on button at bounding box center [261, 16] width 29 height 29
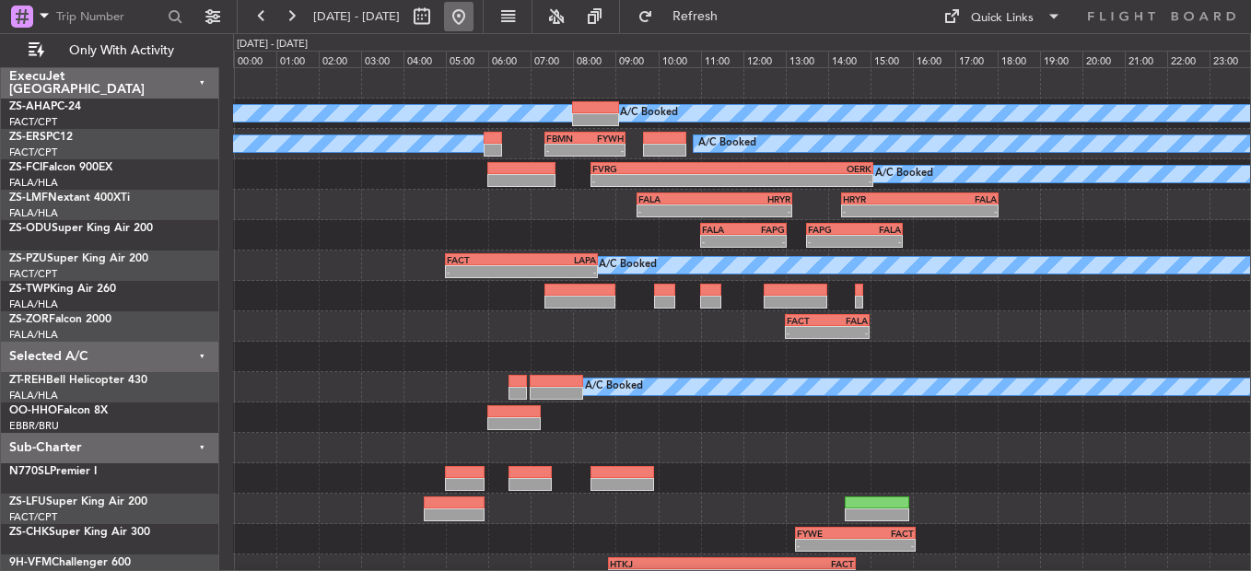
click at [474, 26] on button at bounding box center [458, 16] width 29 height 29
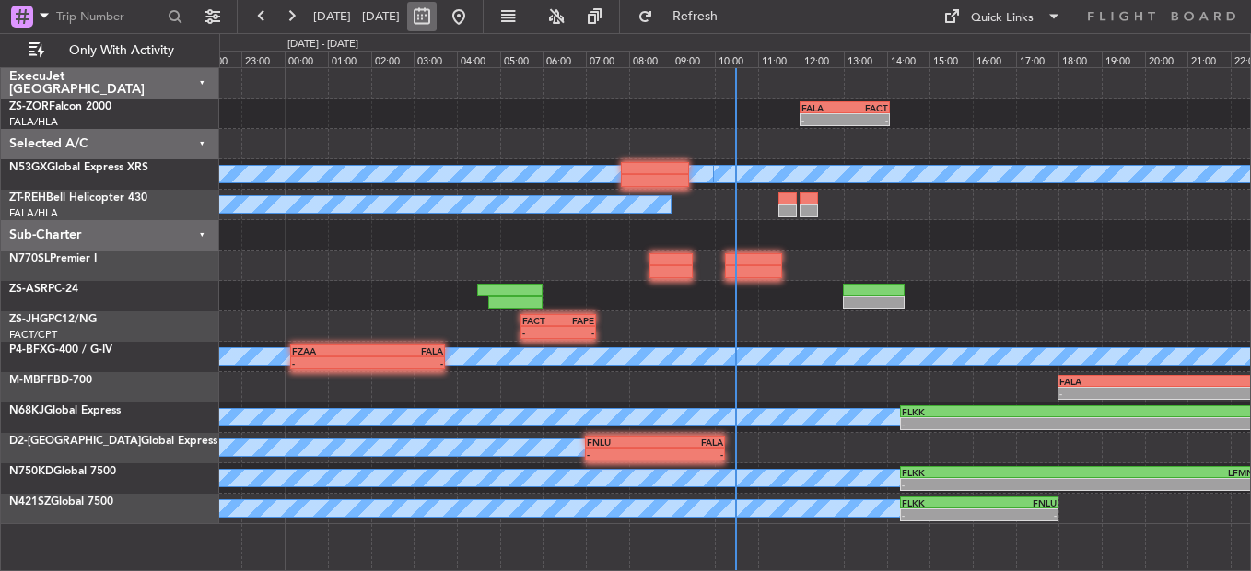
click at [437, 15] on button at bounding box center [421, 16] width 29 height 29
select select "8"
select select "2025"
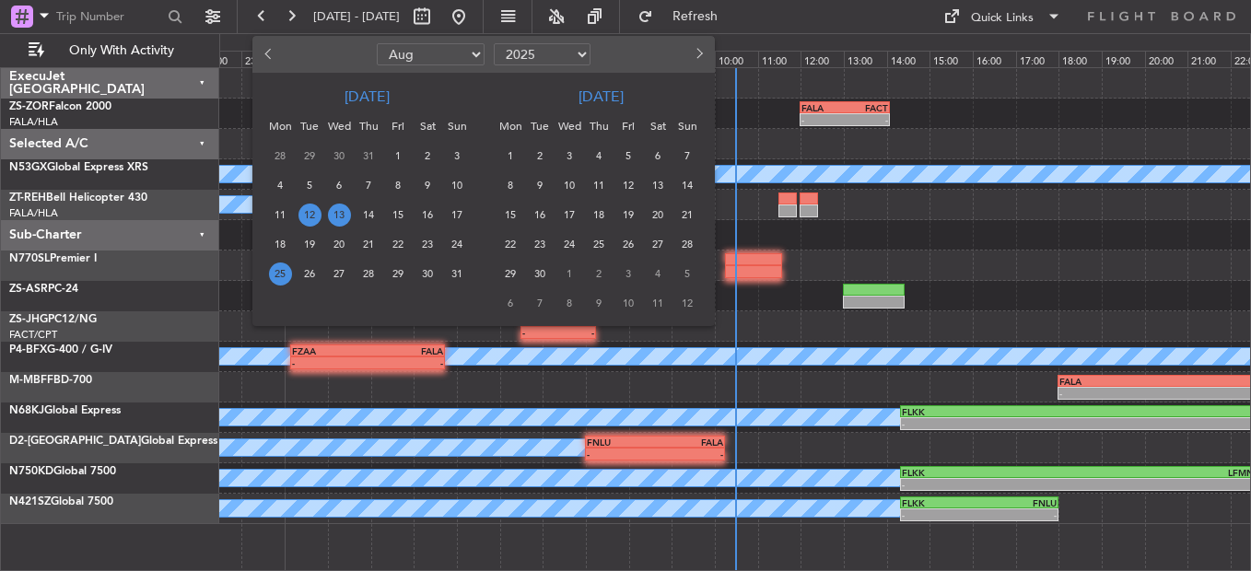
click at [288, 272] on span "25" at bounding box center [280, 274] width 23 height 23
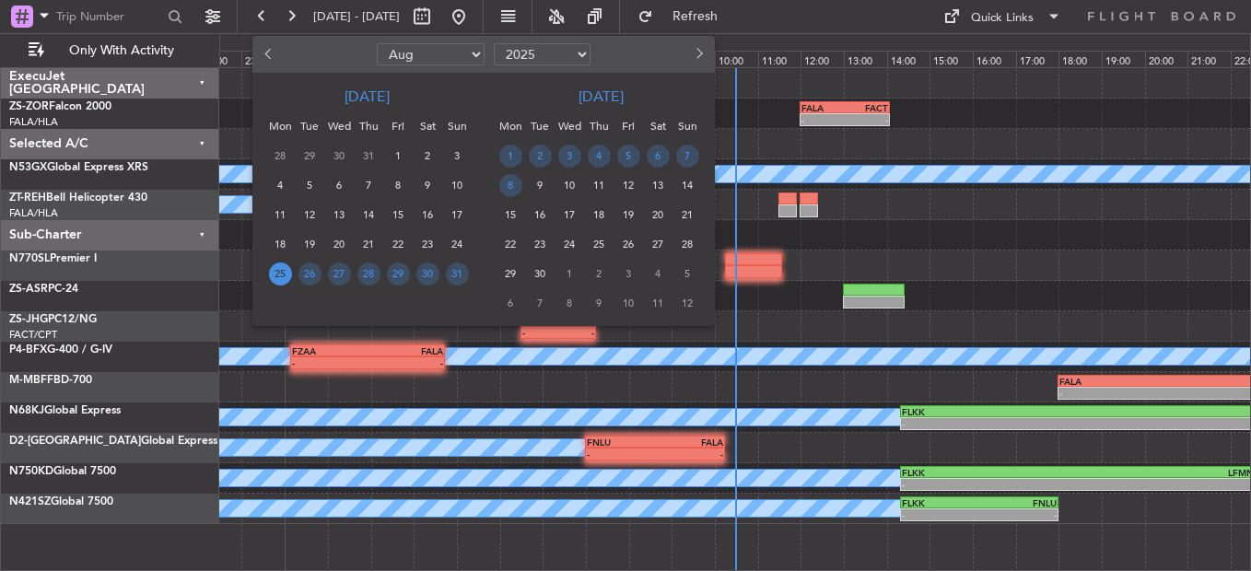
click at [288, 272] on span "25" at bounding box center [280, 274] width 23 height 23
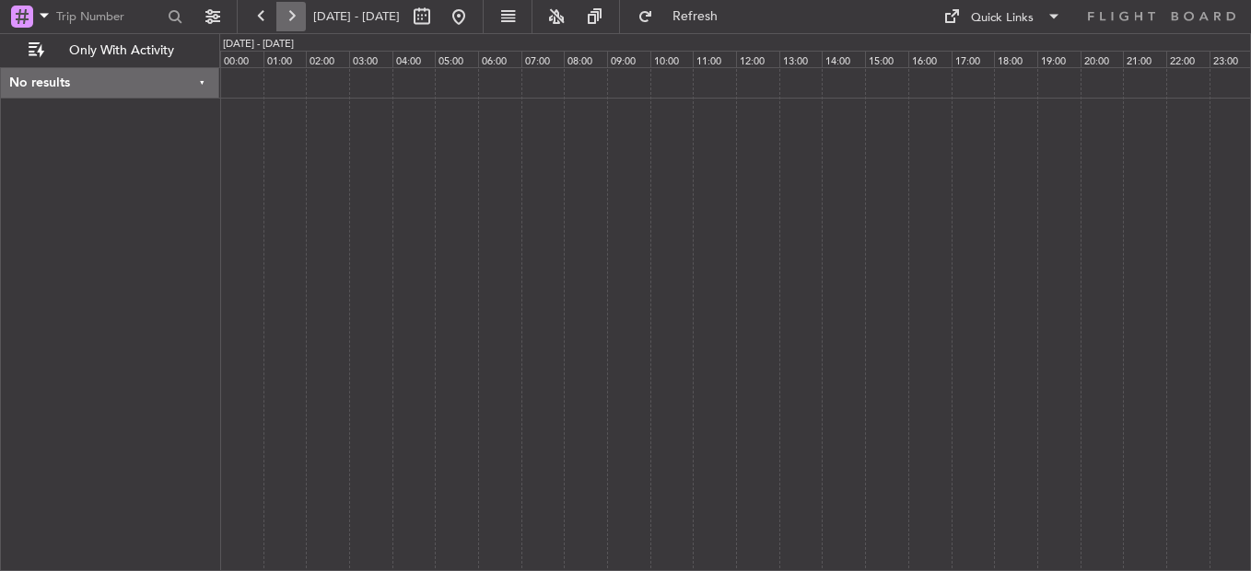
click at [297, 12] on button at bounding box center [290, 16] width 29 height 29
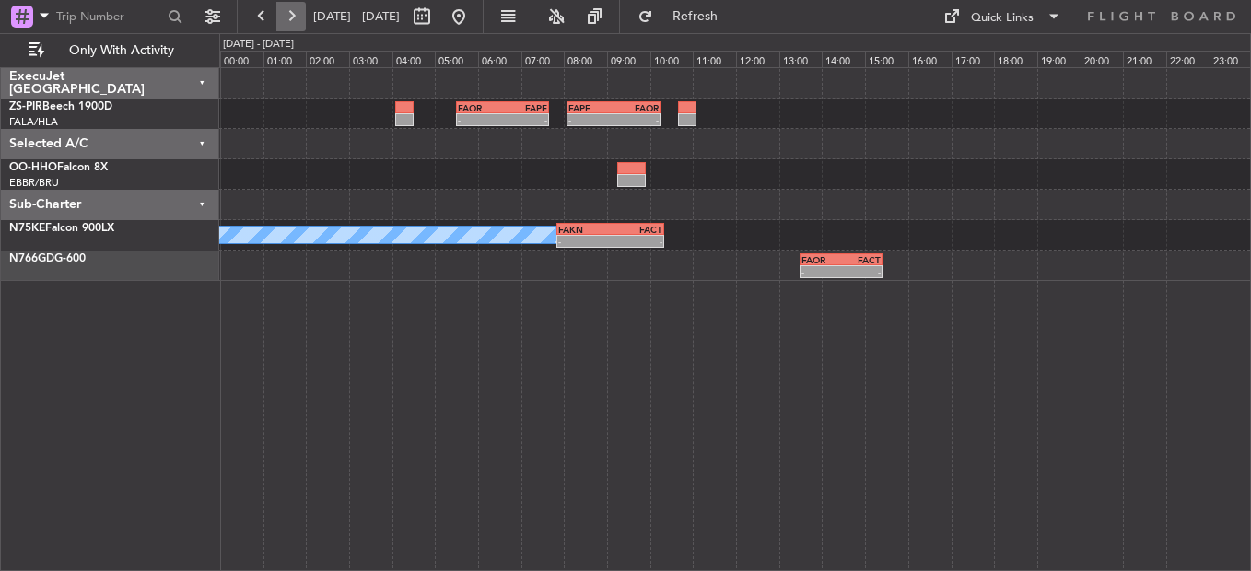
click at [301, 9] on button at bounding box center [290, 16] width 29 height 29
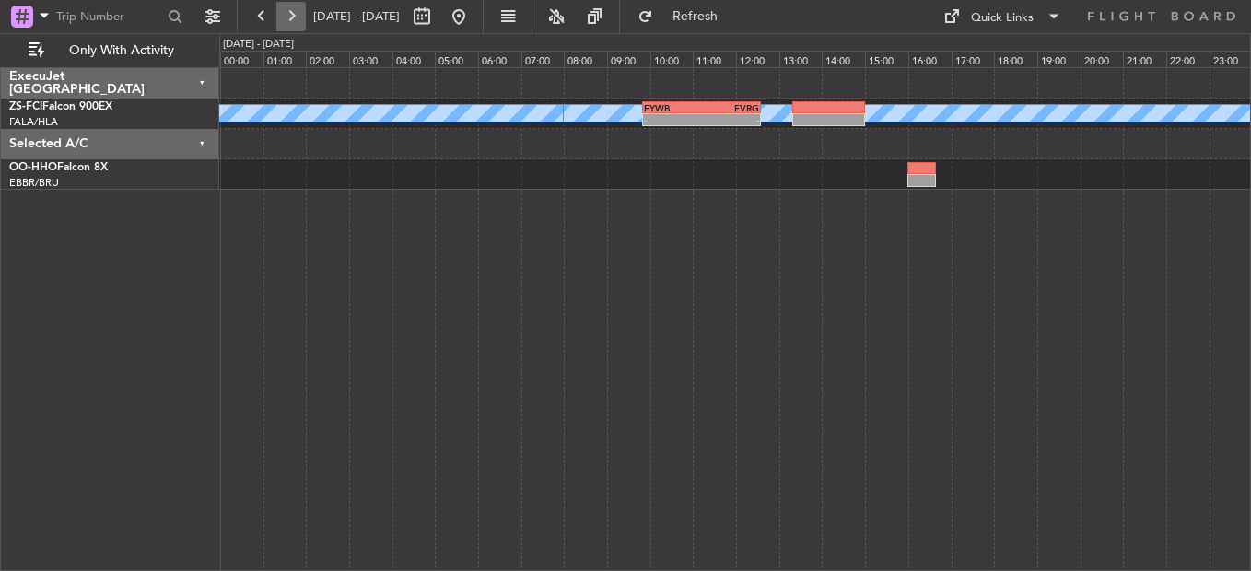
click at [297, 16] on button at bounding box center [290, 16] width 29 height 29
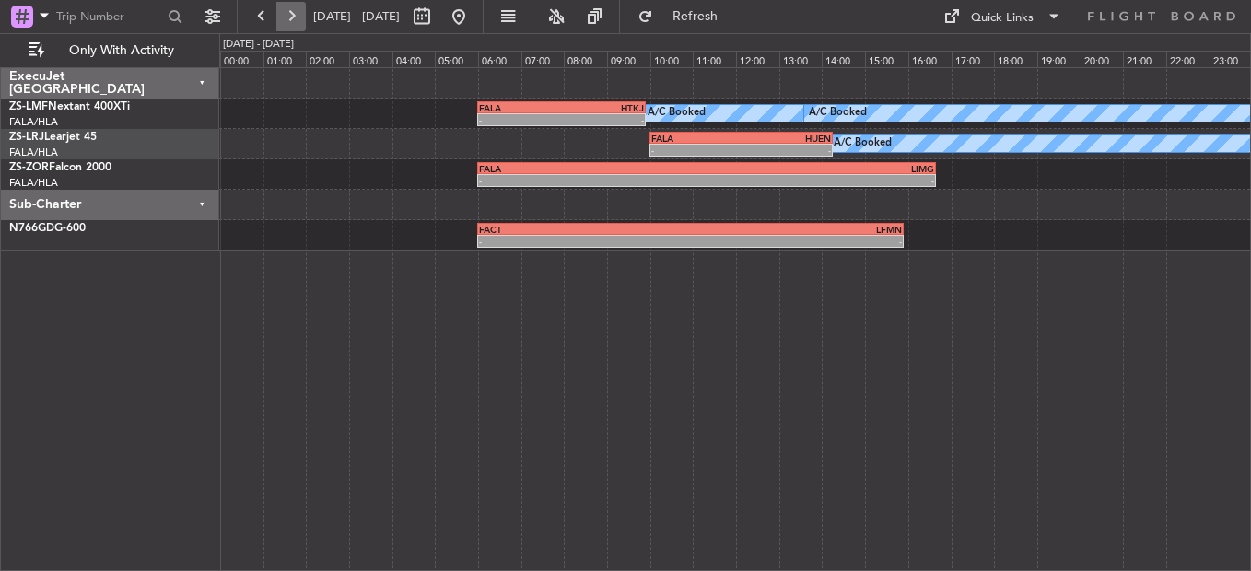
click at [295, 18] on button at bounding box center [290, 16] width 29 height 29
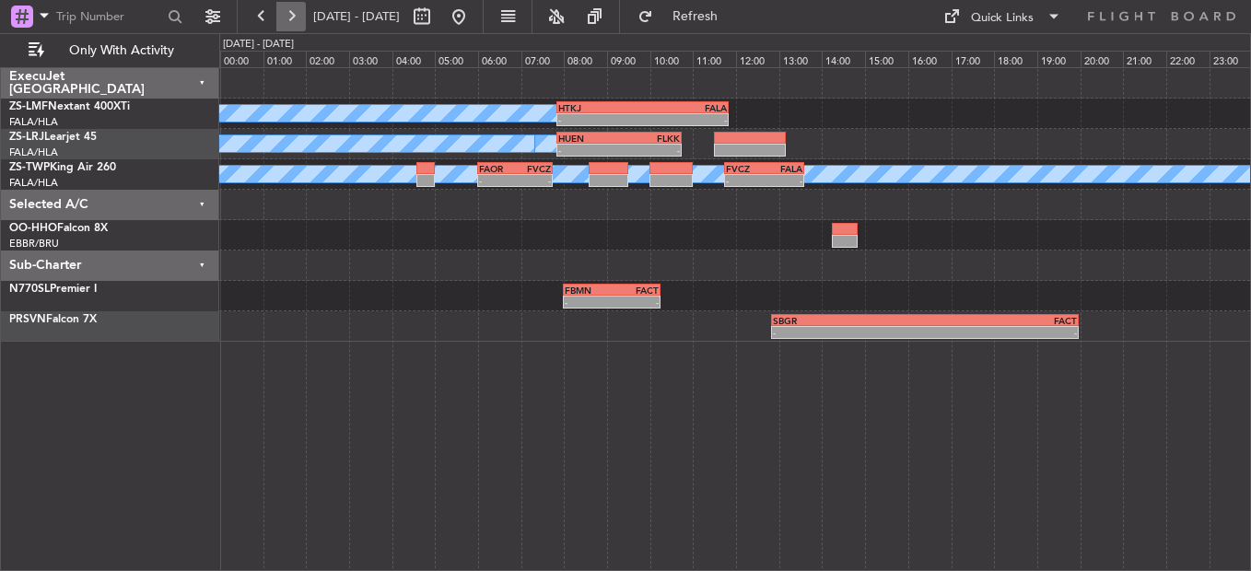
click at [285, 23] on button at bounding box center [290, 16] width 29 height 29
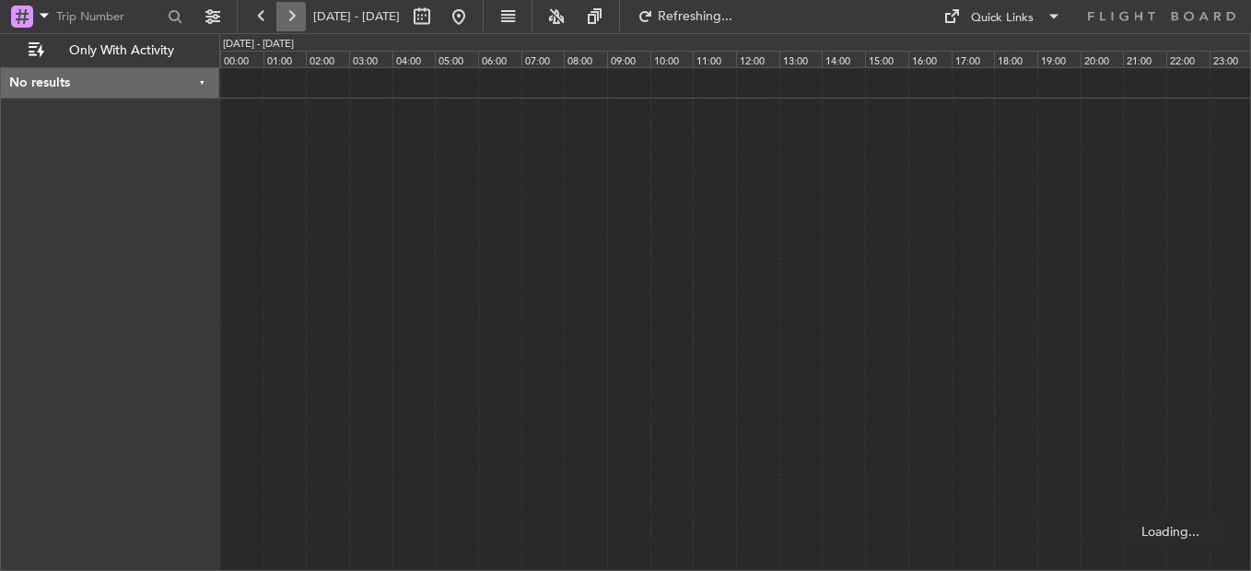
click at [285, 15] on button at bounding box center [290, 16] width 29 height 29
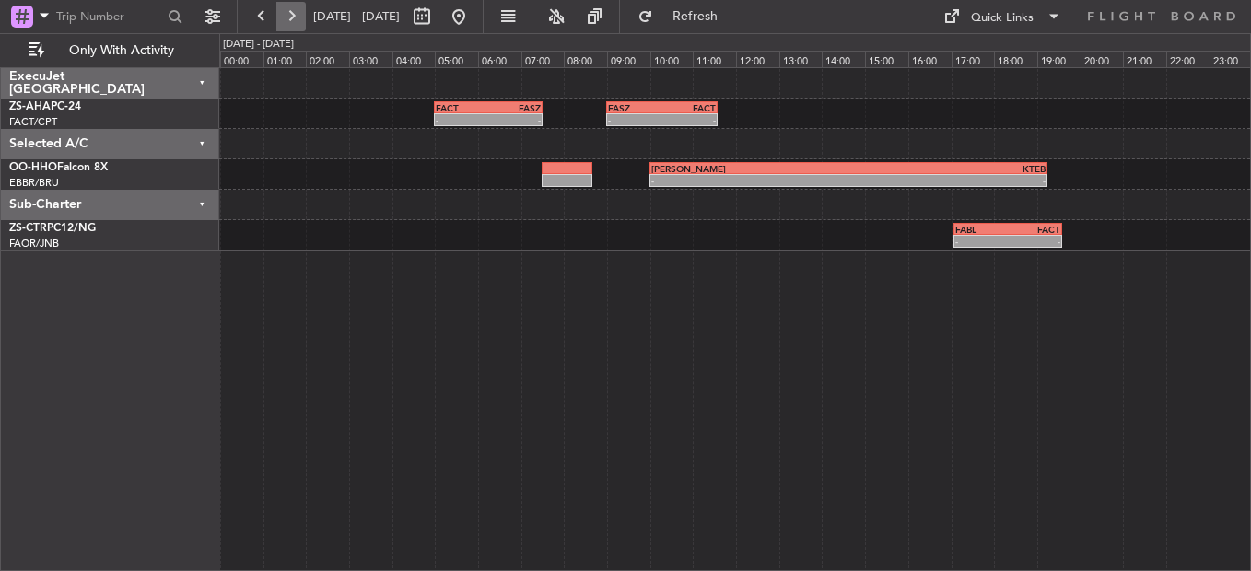
click at [300, 18] on button at bounding box center [290, 16] width 29 height 29
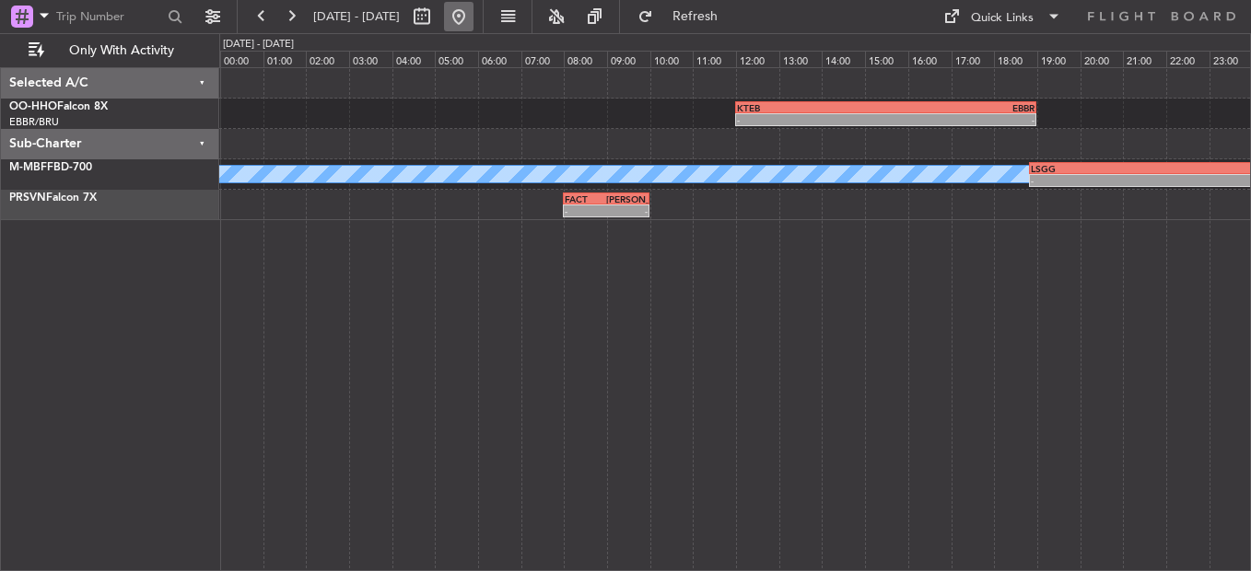
click at [474, 9] on button at bounding box center [458, 16] width 29 height 29
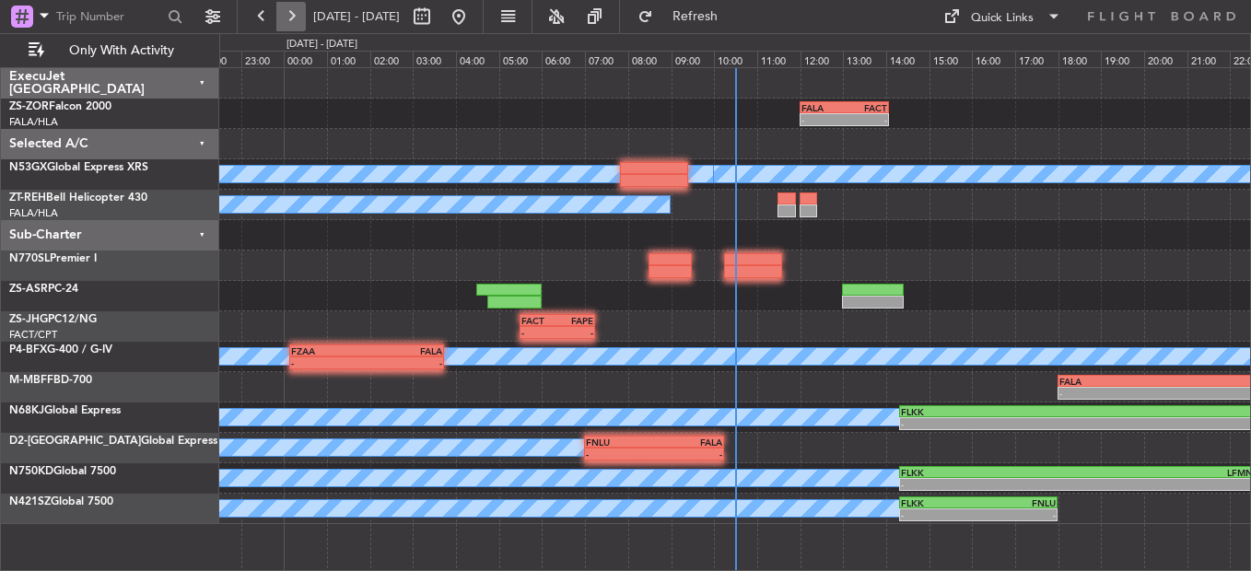
click at [297, 16] on button at bounding box center [290, 16] width 29 height 29
